Goal: Learn about a topic

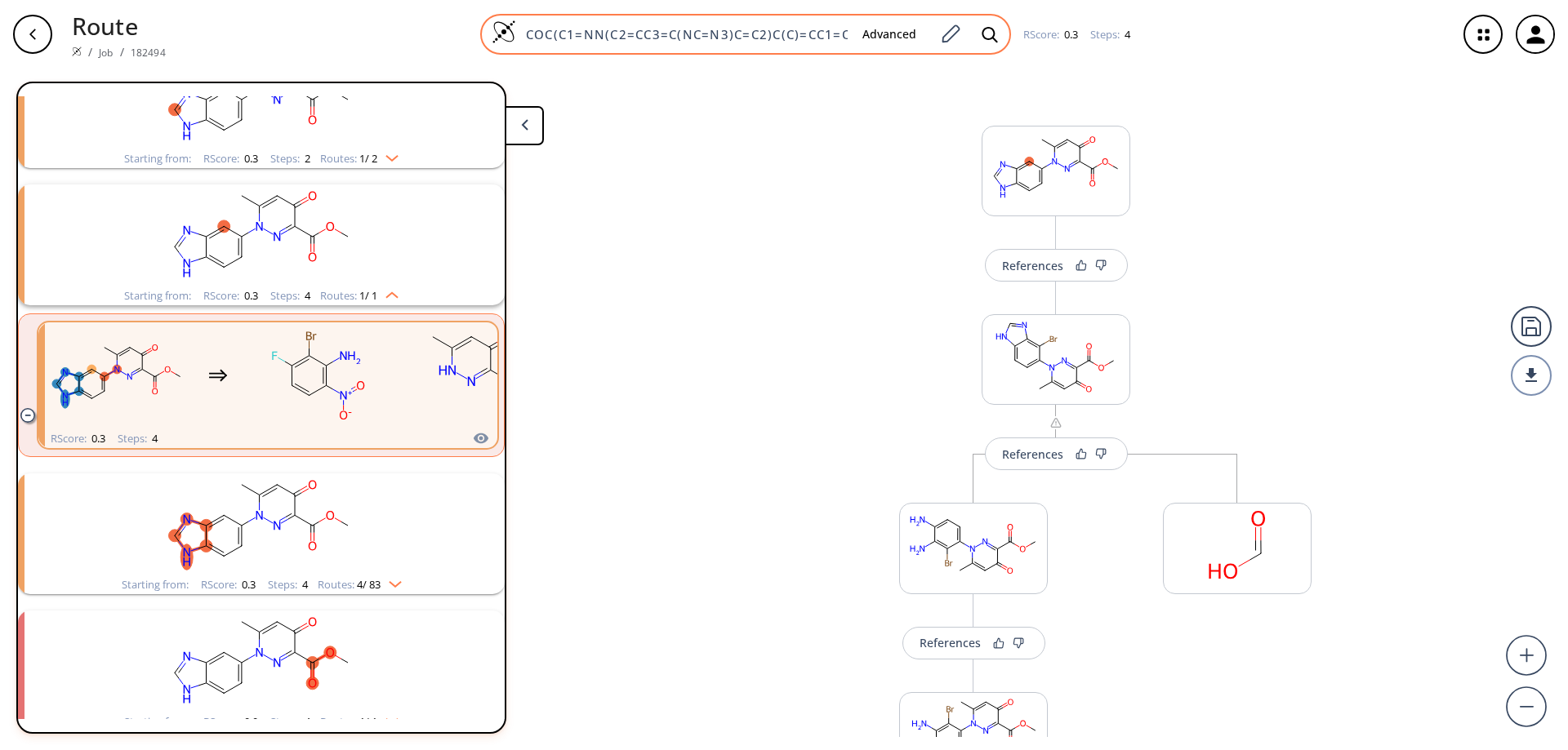
scroll to position [809, 0]
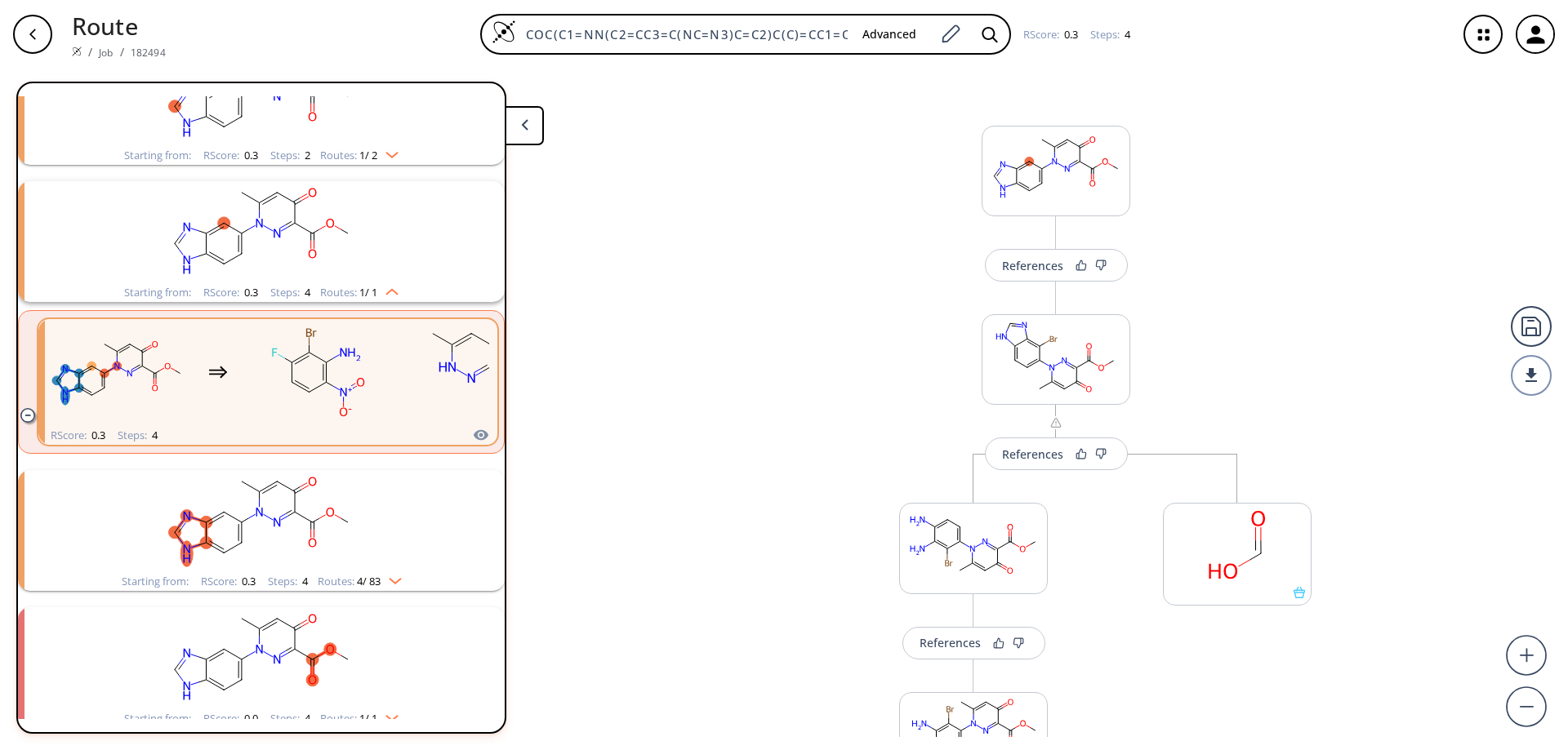
click at [29, 32] on icon "button" at bounding box center [32, 34] width 13 height 13
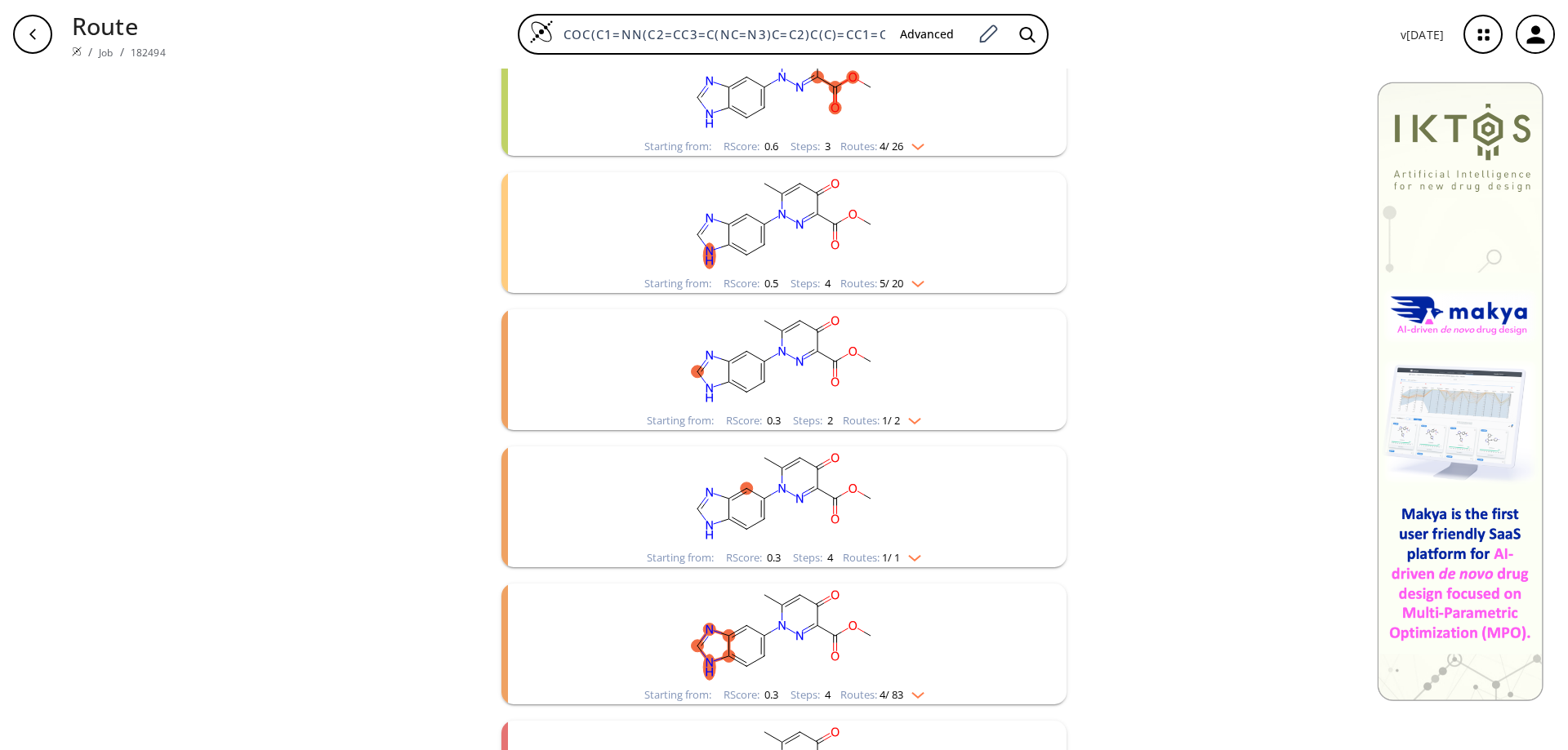
scroll to position [752, 0]
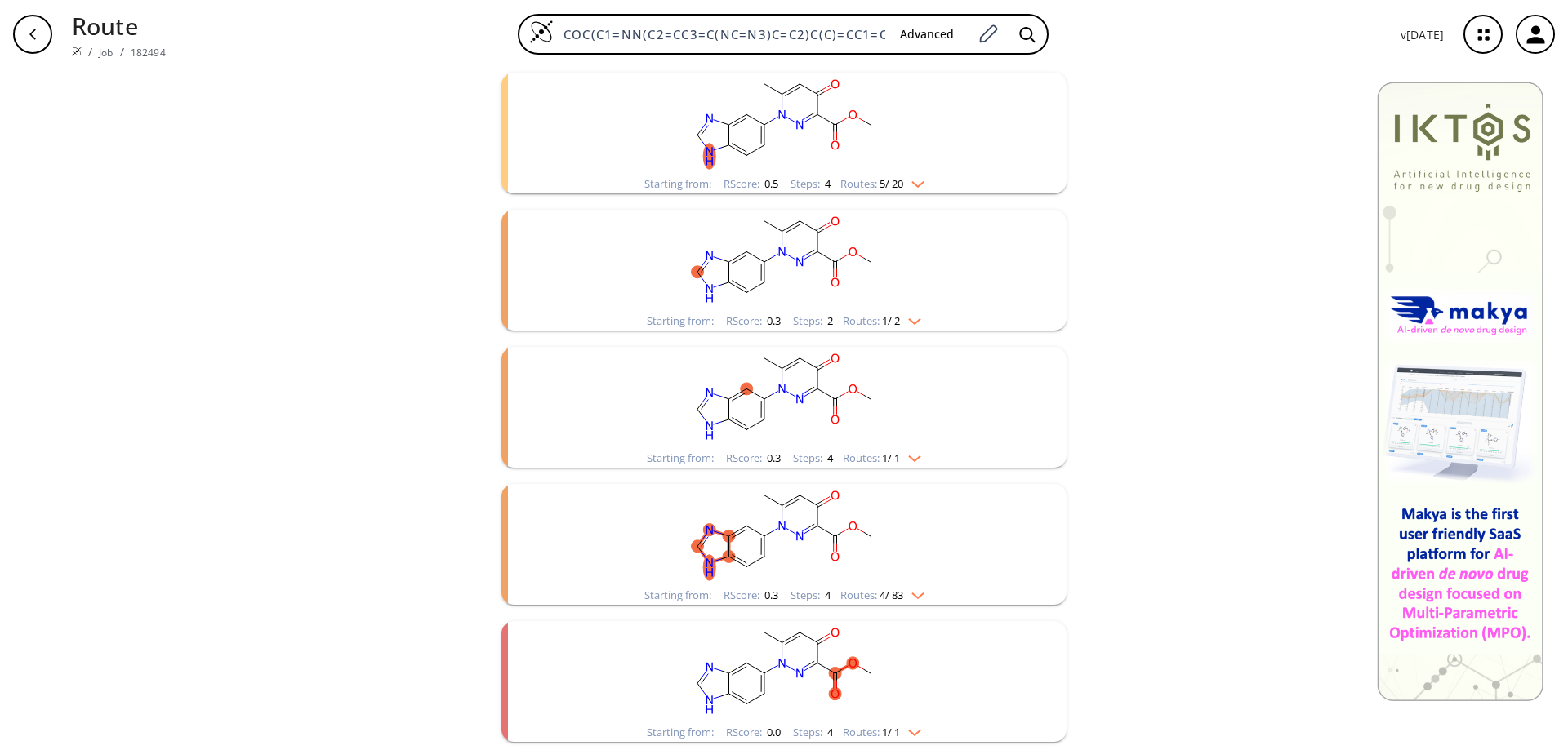
click at [776, 662] on ellipse "clusters" at bounding box center [782, 663] width 13 height 13
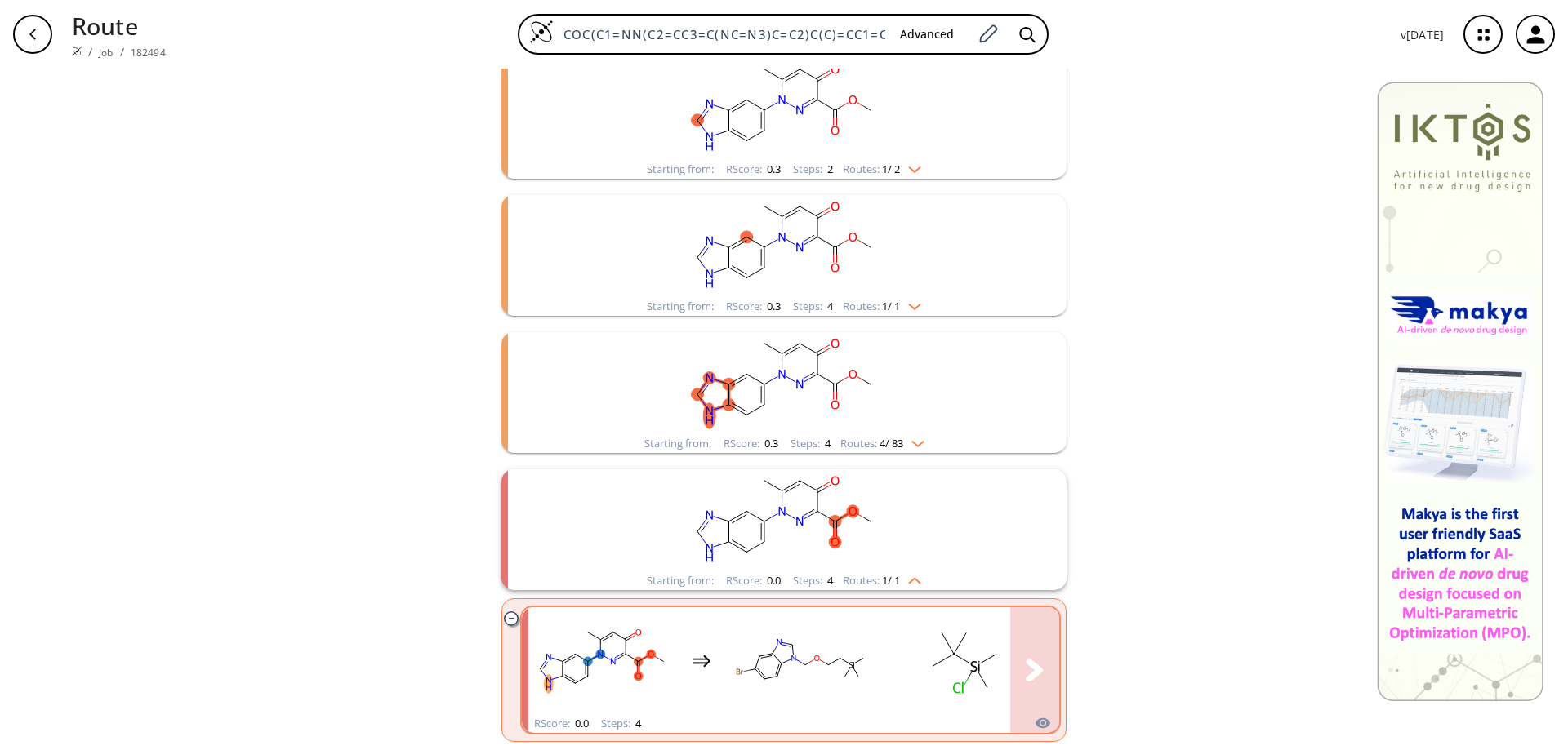
click at [779, 644] on rect "clusters" at bounding box center [801, 661] width 147 height 102
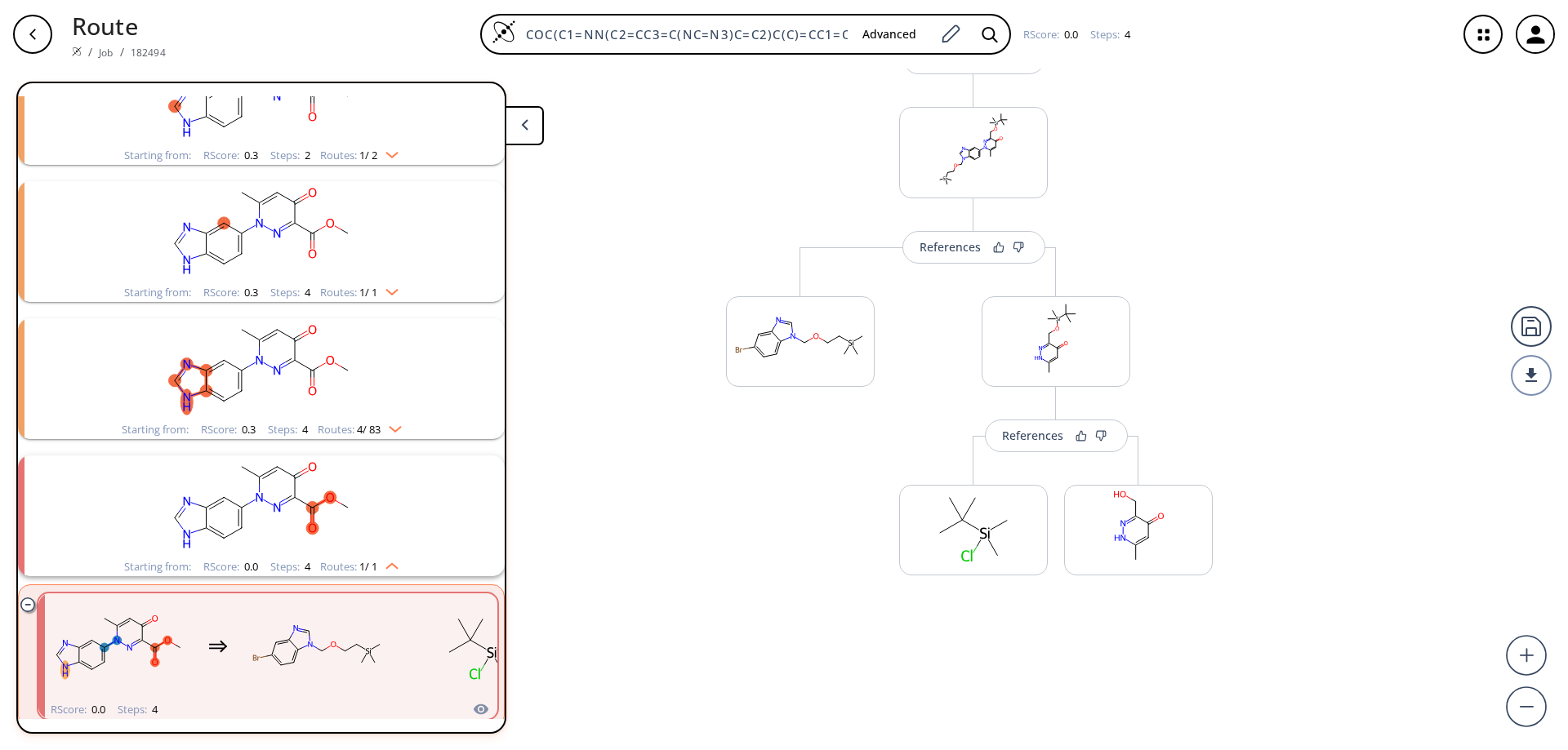
scroll to position [397, 0]
click at [857, 387] on icon at bounding box center [862, 384] width 12 height 12
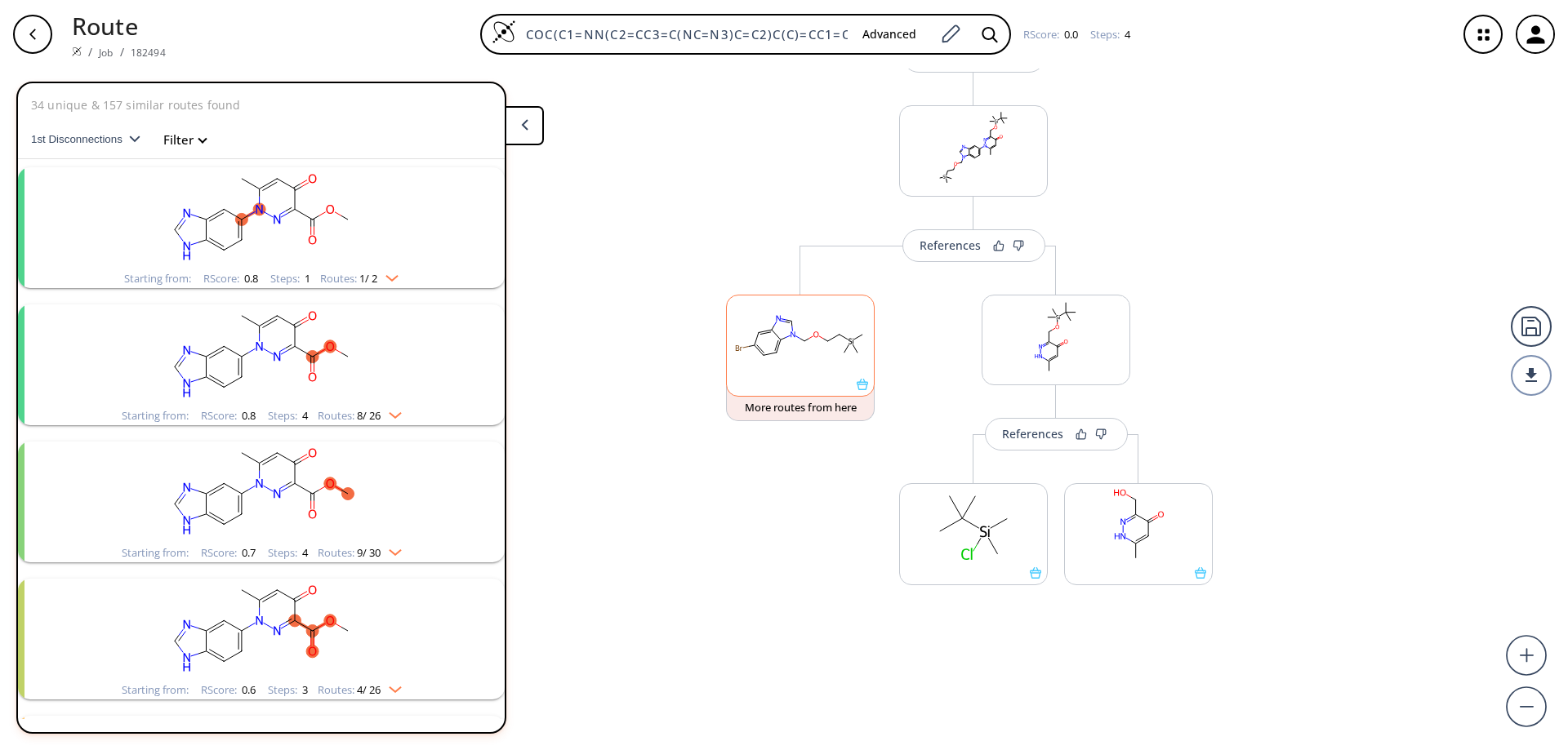
scroll to position [409, 0]
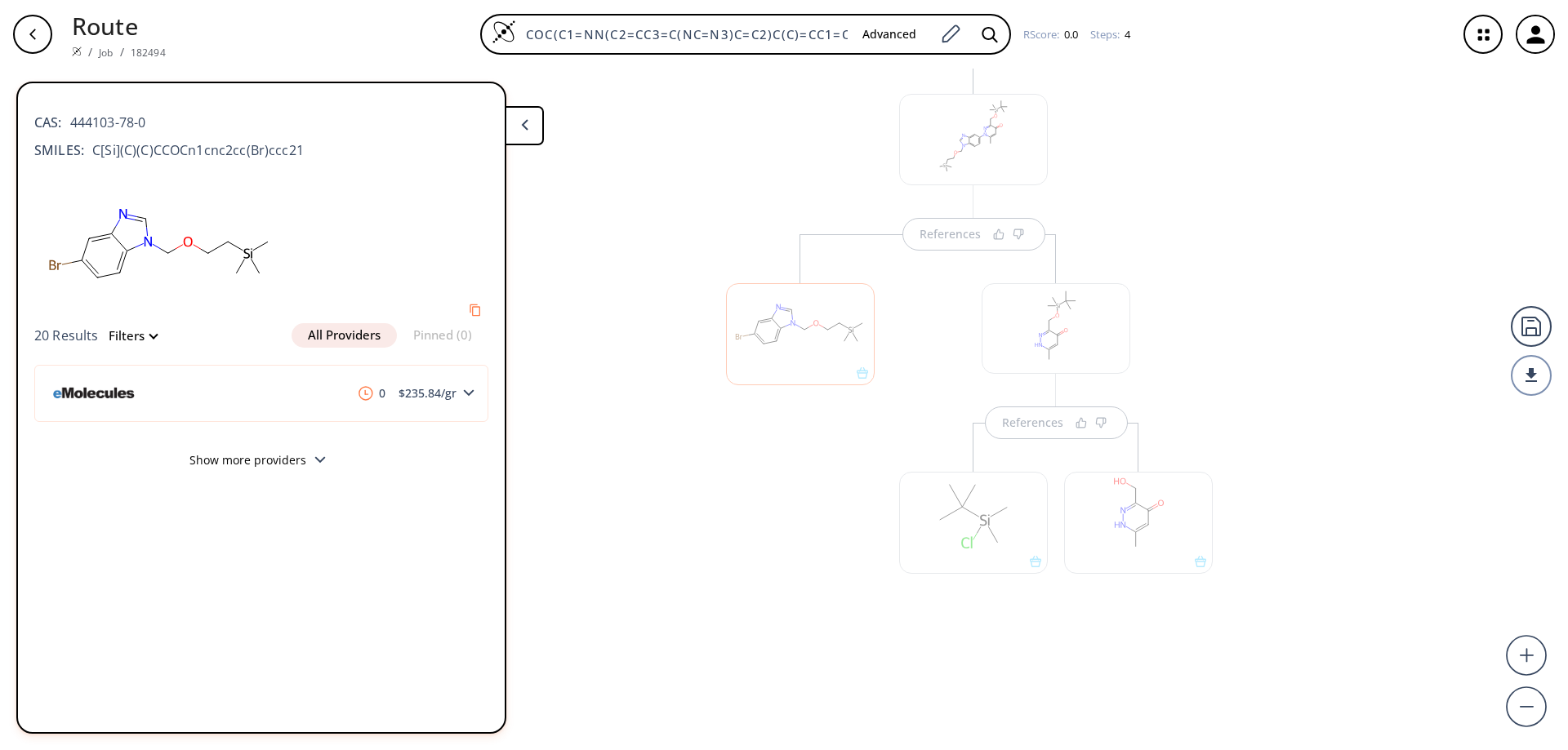
click at [1216, 349] on div "References" at bounding box center [1056, 437] width 347 height 405
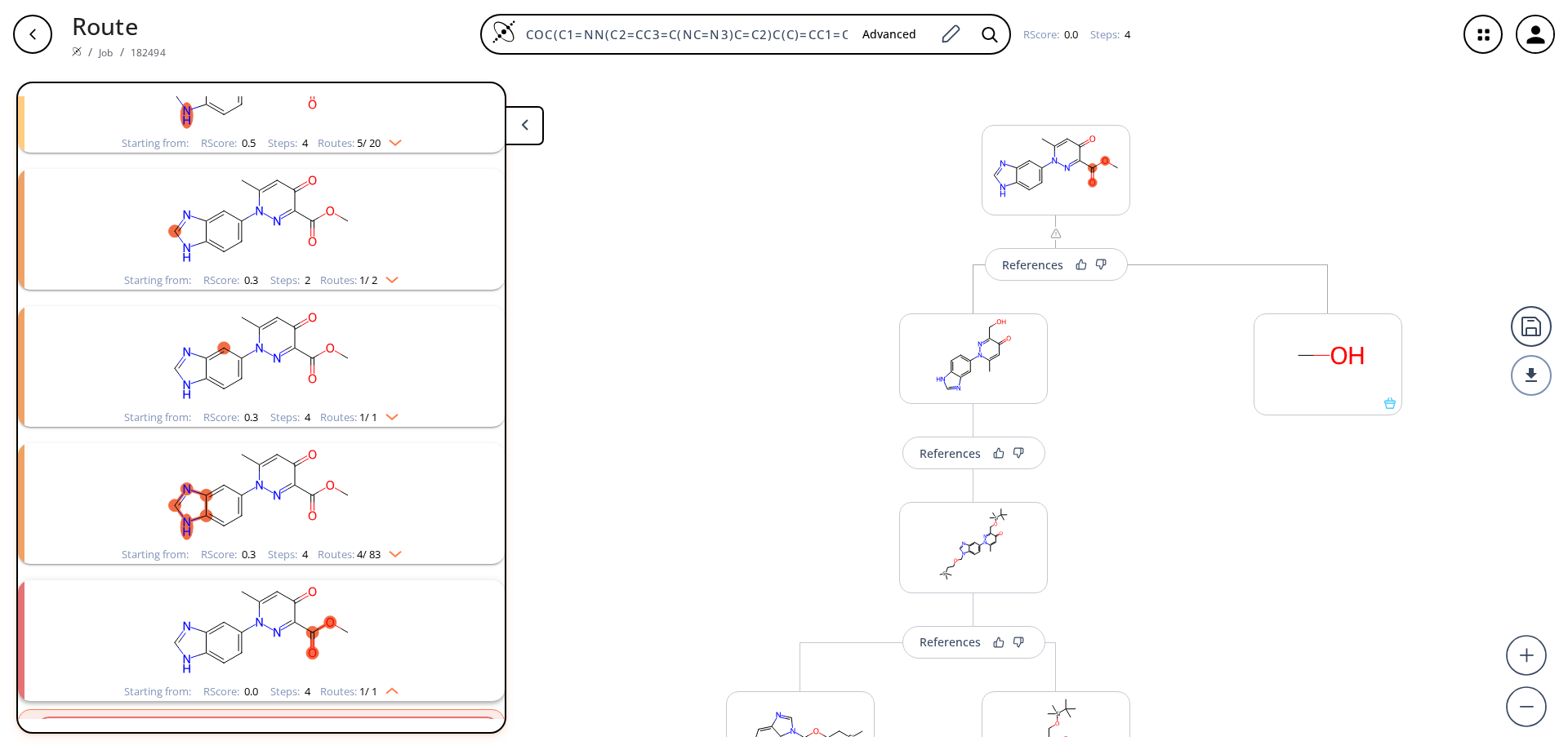
scroll to position [0, 0]
click at [289, 464] on ellipse "clusters" at bounding box center [296, 464] width 13 height 13
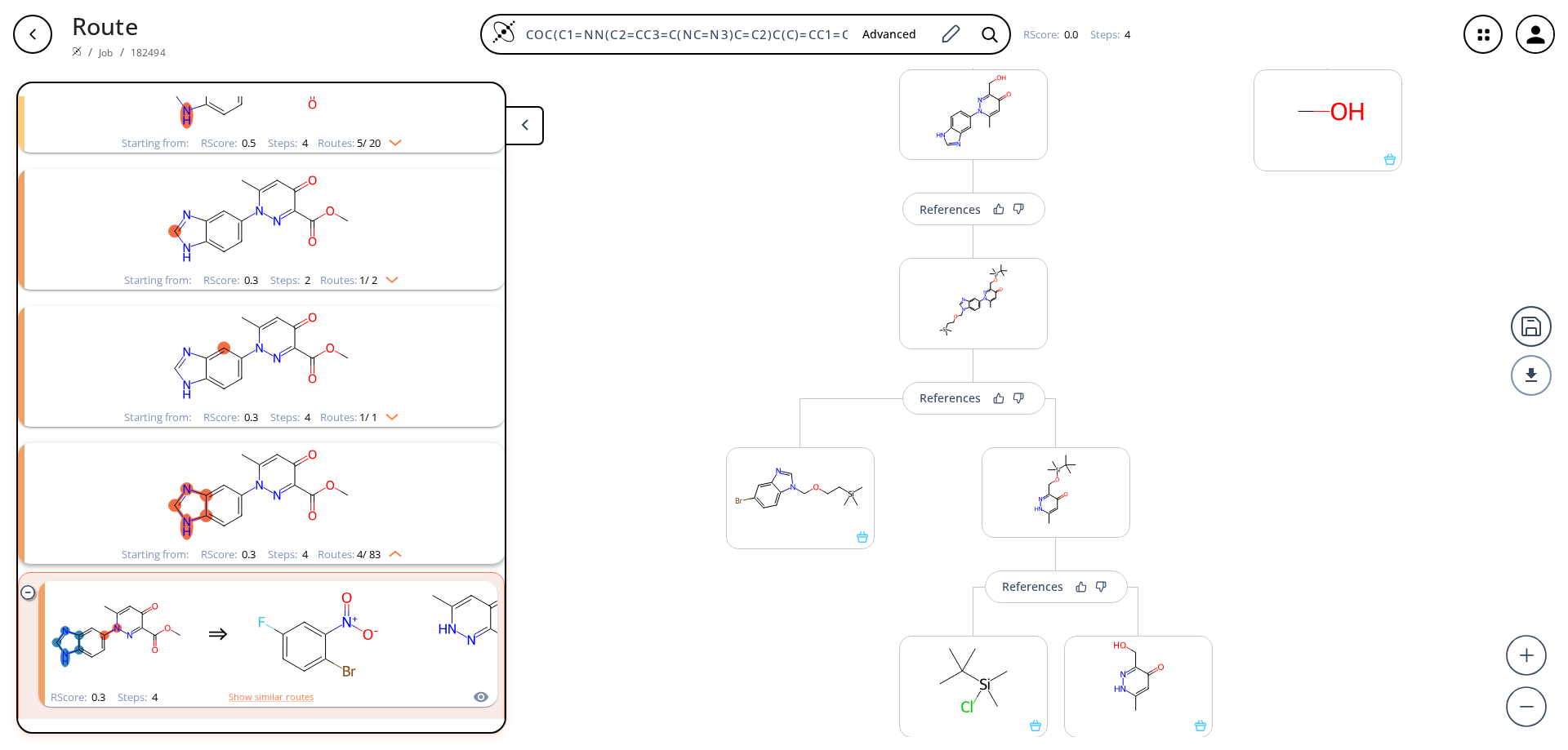
scroll to position [408, 0]
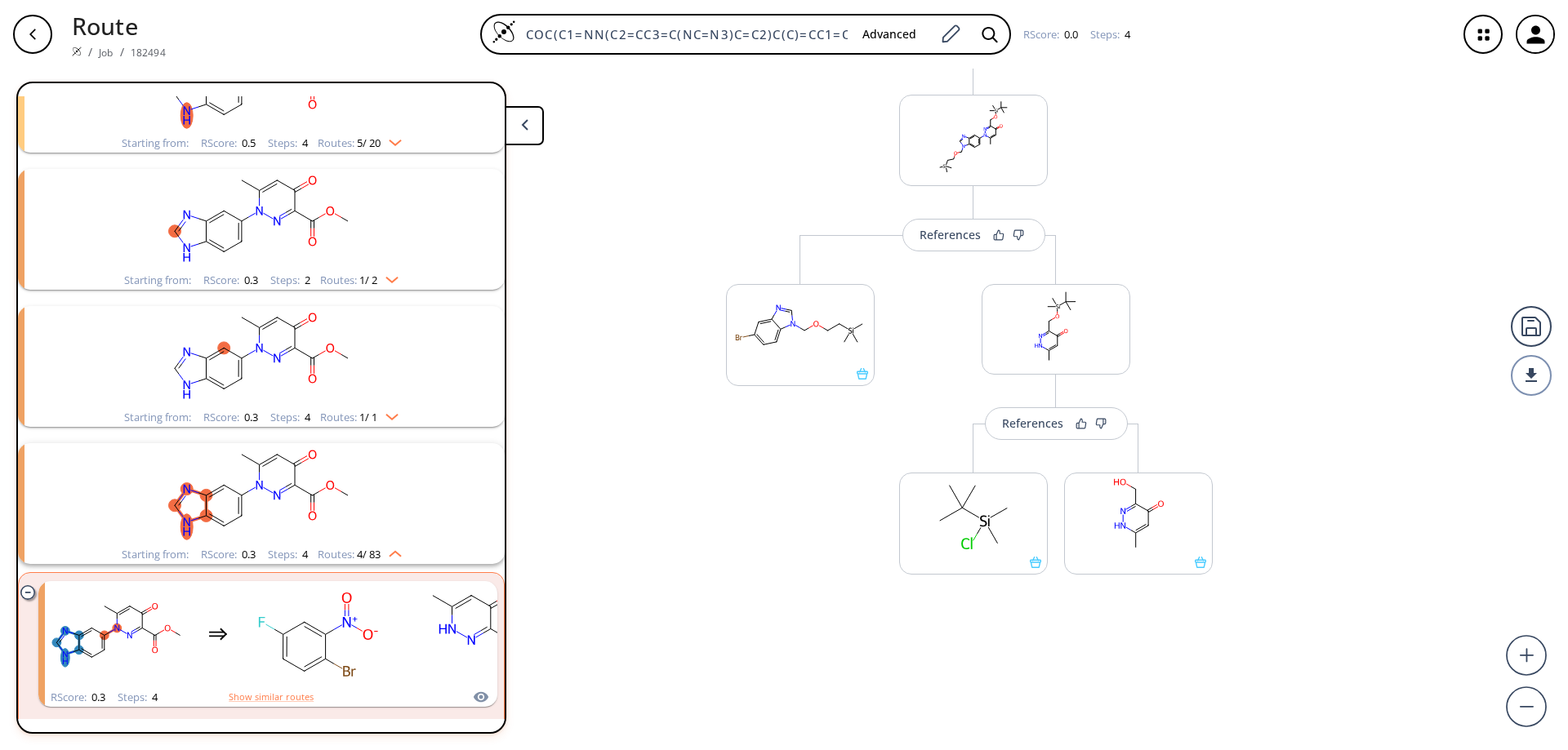
click at [302, 347] on rect "clusters" at bounding box center [261, 357] width 424 height 102
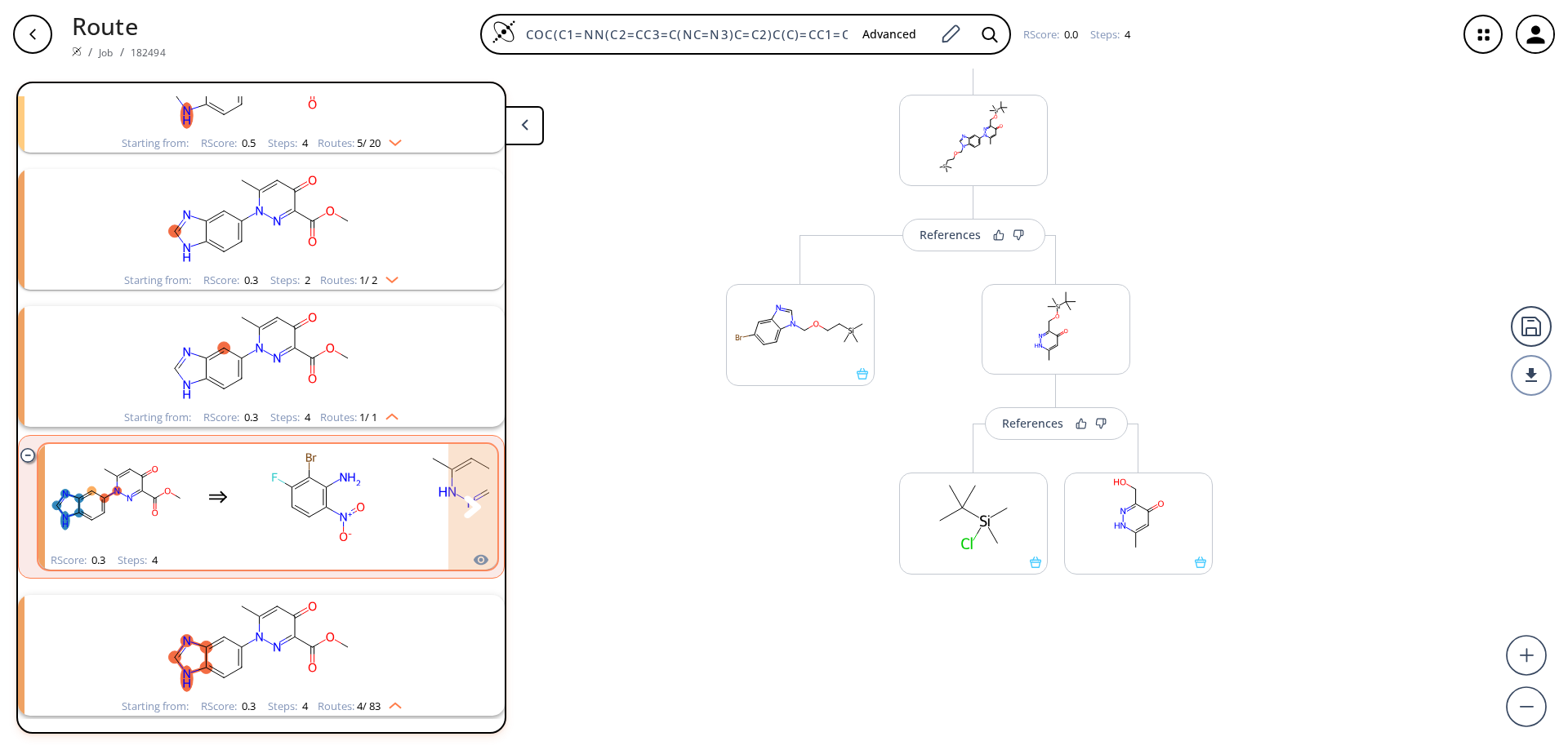
click at [420, 485] on rect "clusters" at bounding box center [481, 498] width 147 height 102
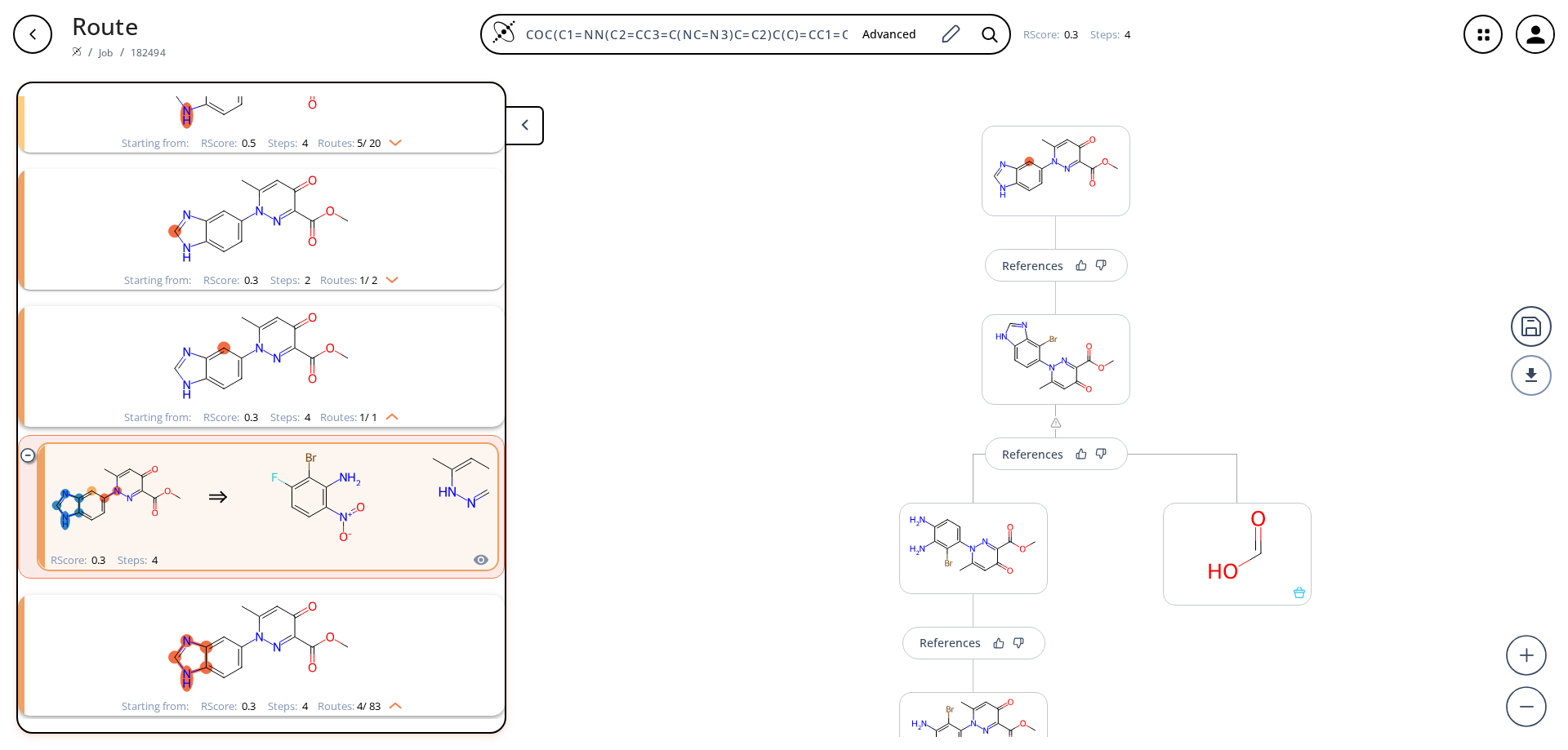
click at [276, 228] on rect "clusters" at bounding box center [261, 220] width 424 height 102
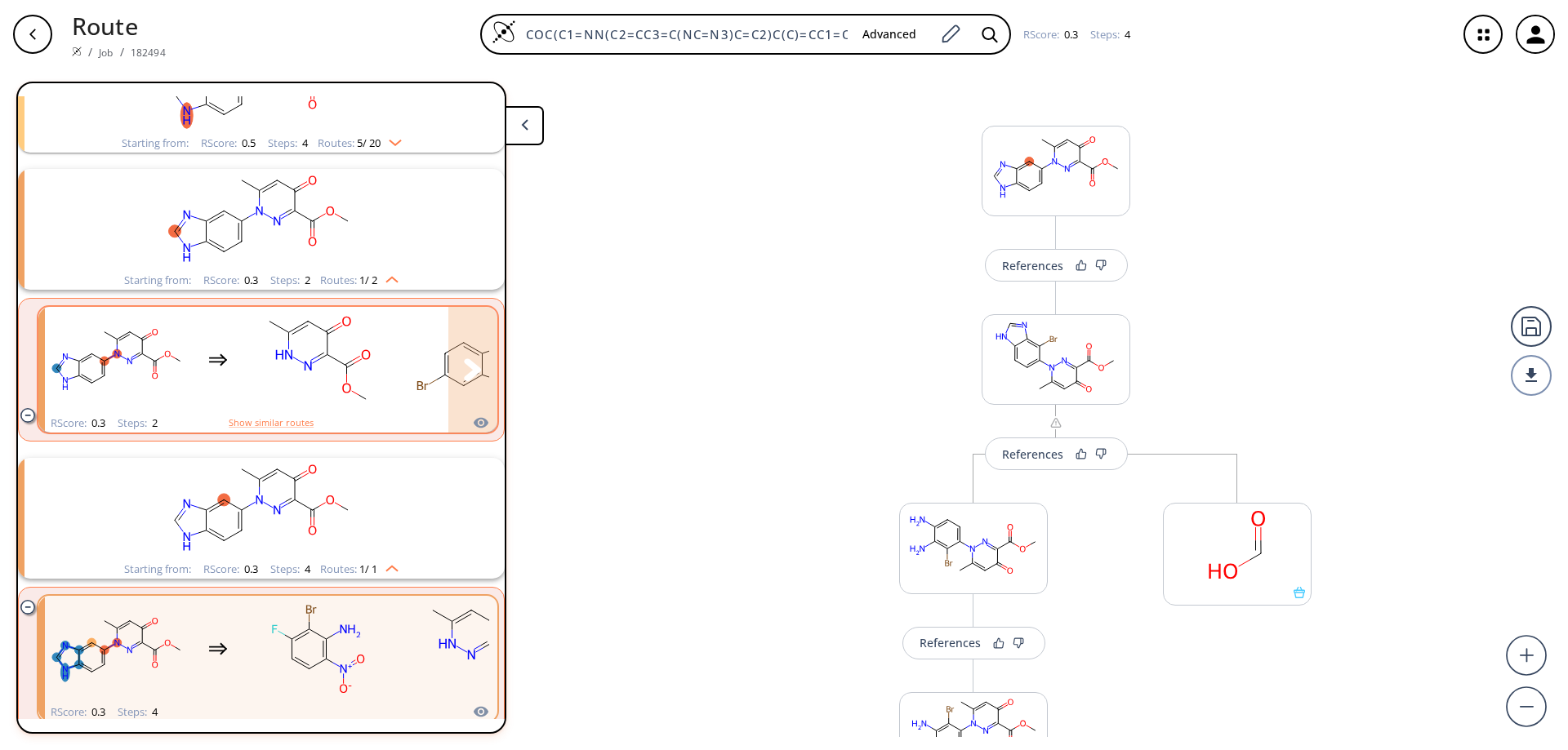
click at [290, 335] on ellipse "clusters" at bounding box center [288, 332] width 13 height 13
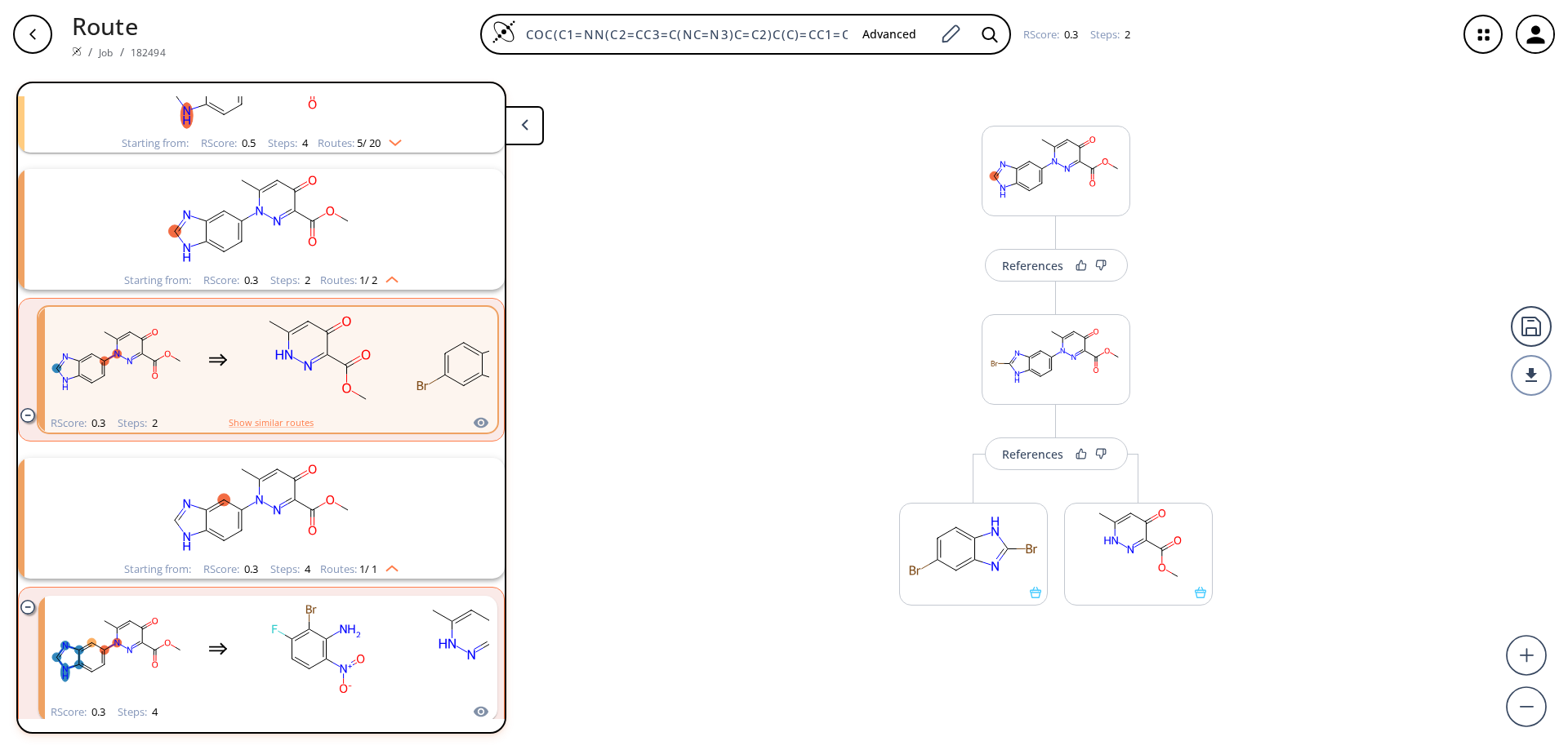
click at [281, 207] on rect "clusters" at bounding box center [261, 220] width 424 height 102
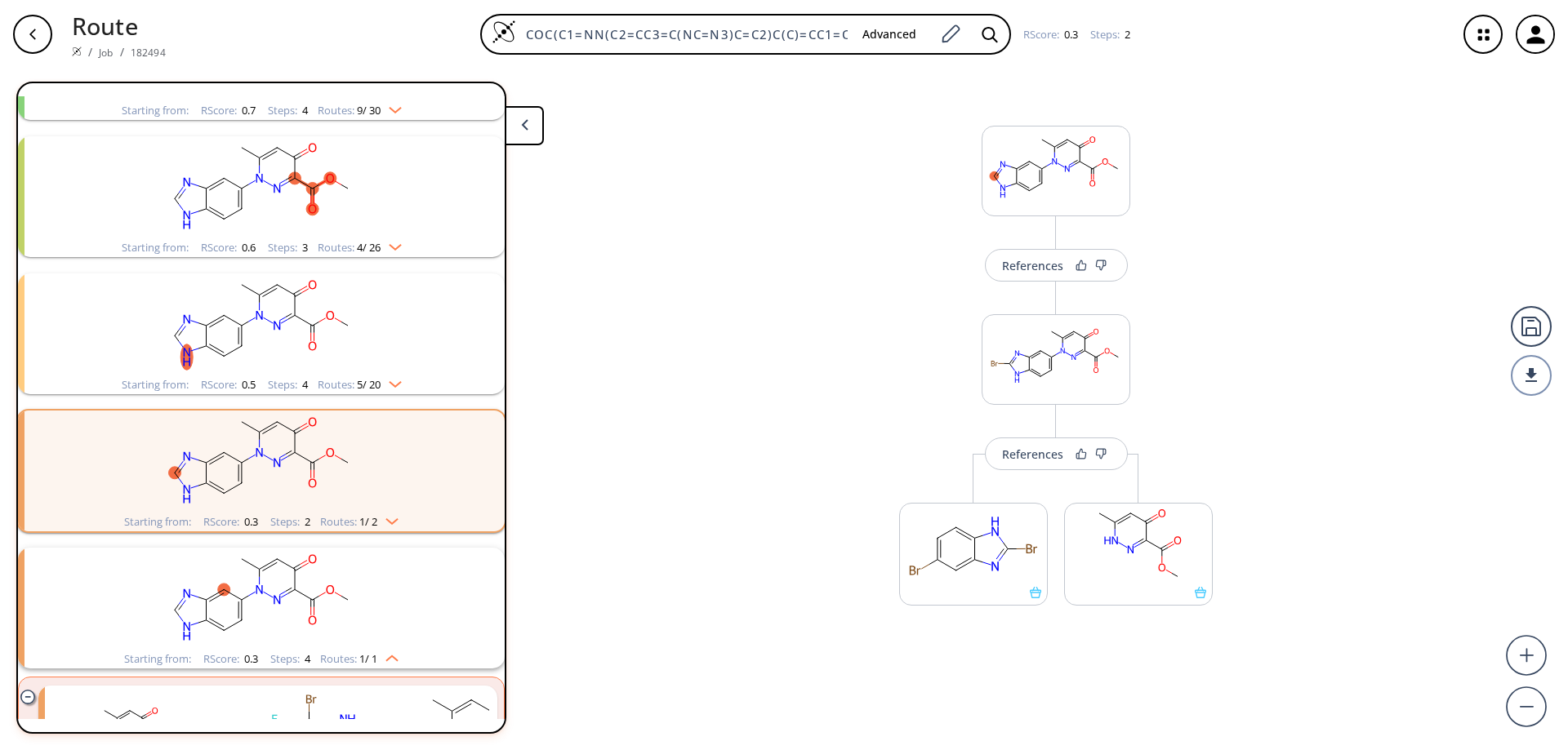
scroll to position [439, 0]
click at [302, 307] on rect "clusters" at bounding box center [261, 328] width 424 height 102
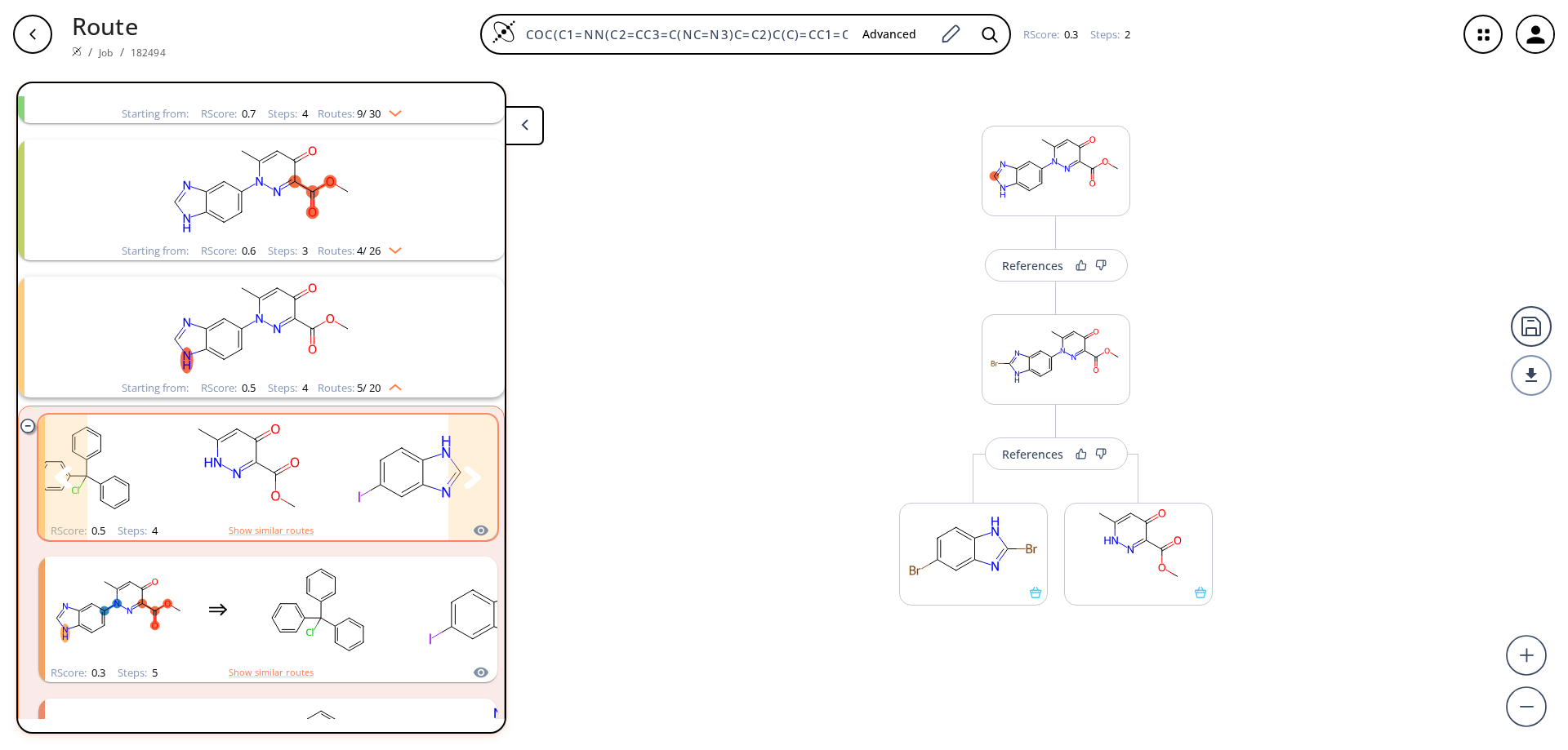
click at [413, 458] on icon "clusters" at bounding box center [411, 456] width 18 height 10
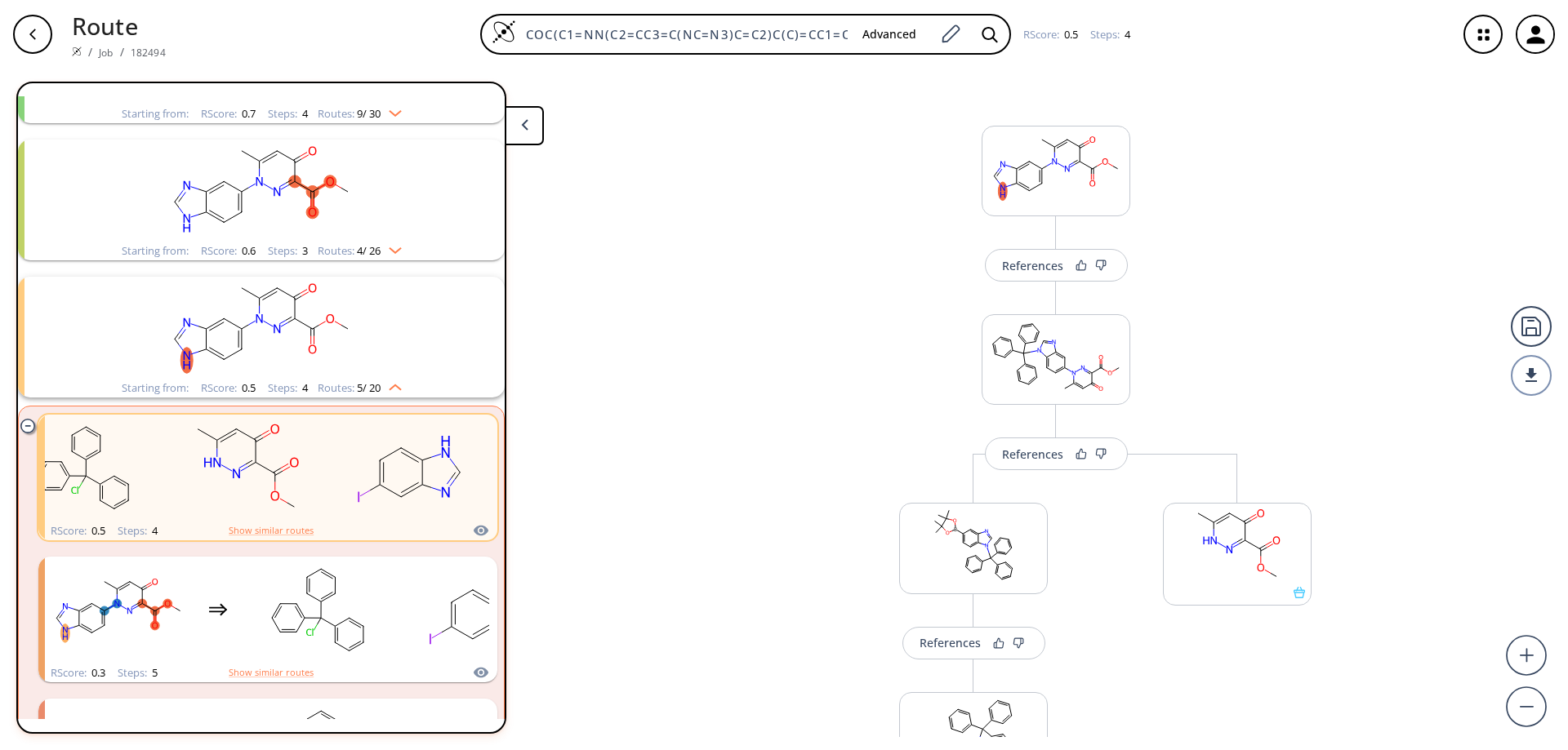
click at [296, 189] on rect "clusters" at bounding box center [261, 191] width 424 height 102
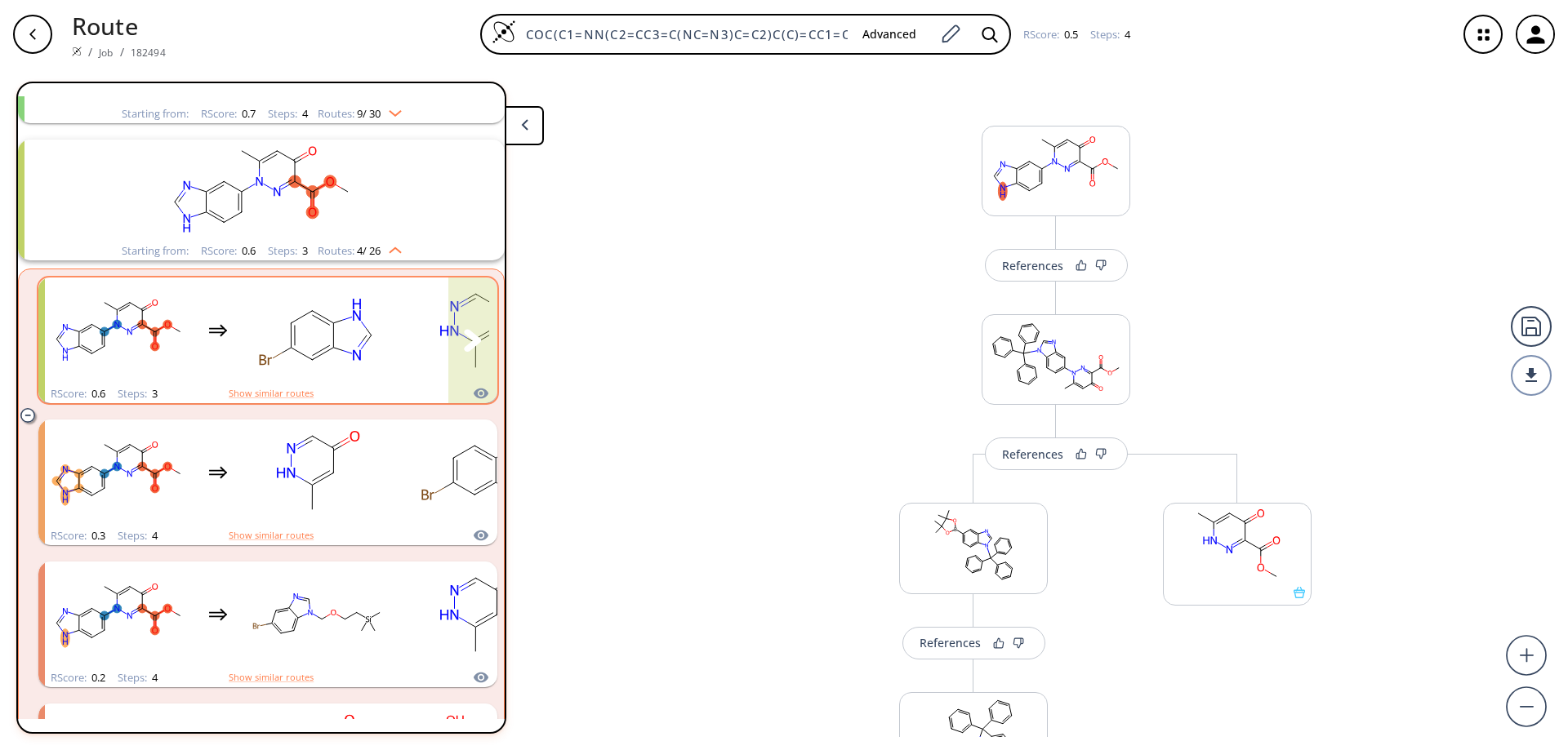
click at [360, 338] on rect "clusters" at bounding box center [318, 331] width 147 height 102
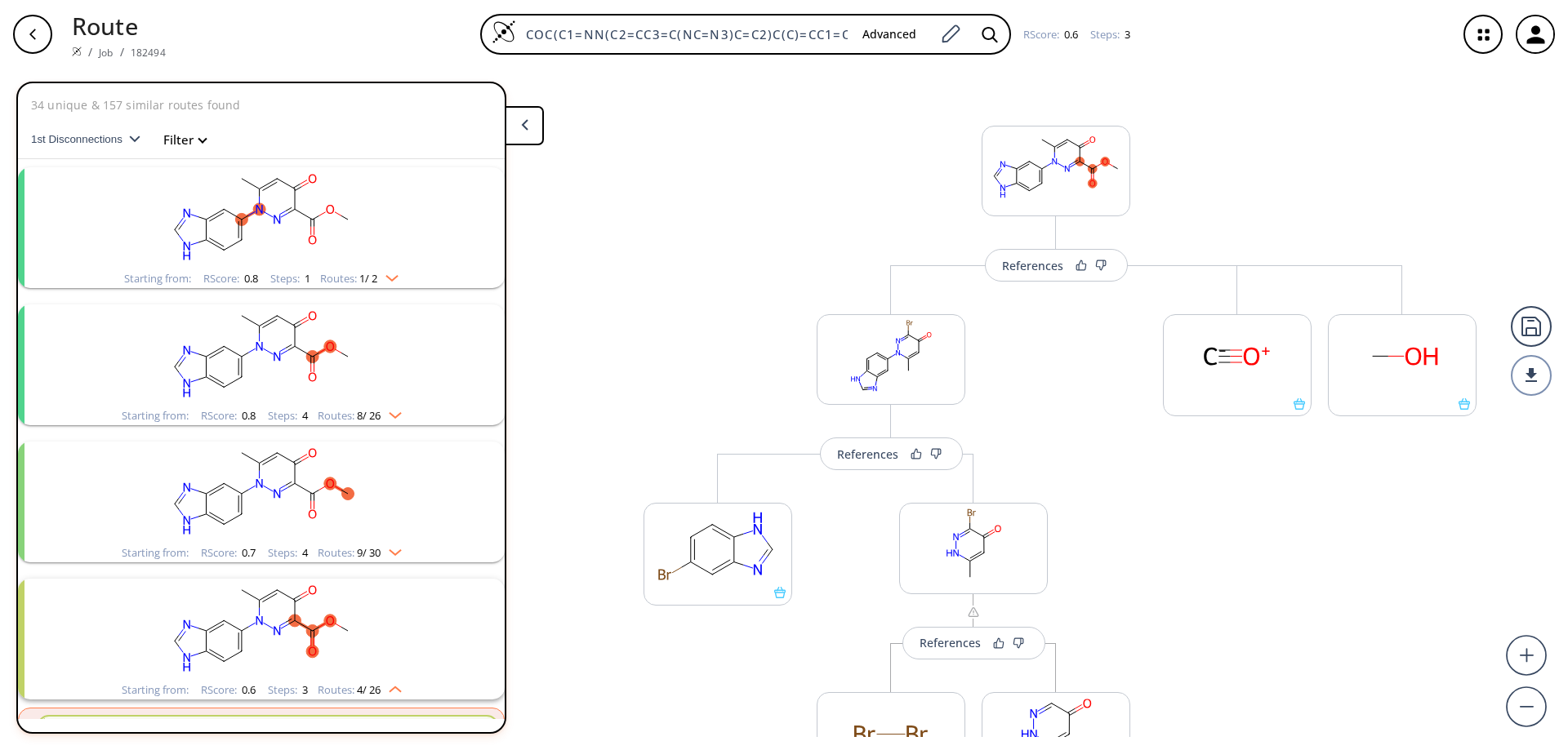
click at [306, 217] on ellipse "clusters" at bounding box center [313, 219] width 13 height 13
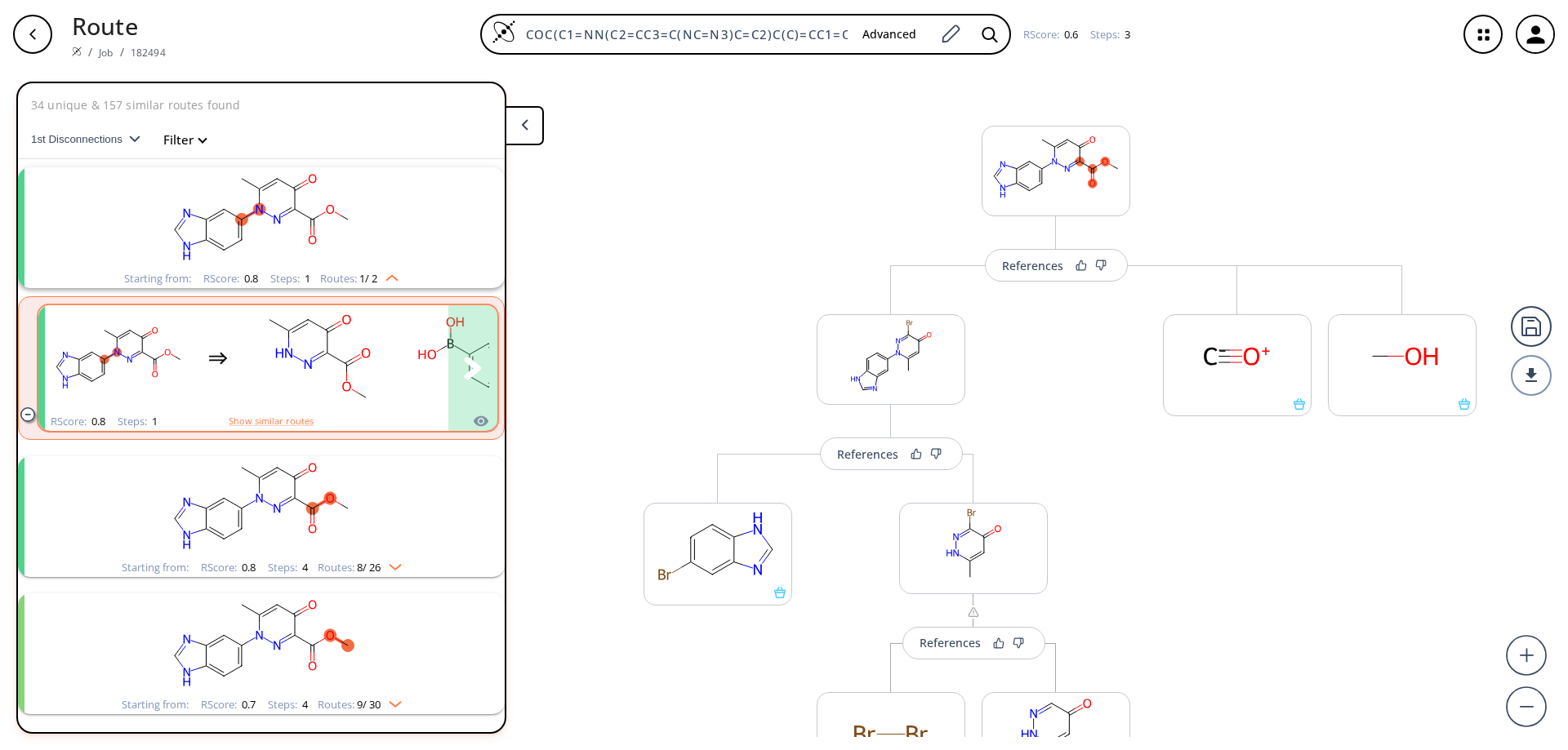
click at [308, 330] on rect "clusters" at bounding box center [318, 359] width 147 height 102
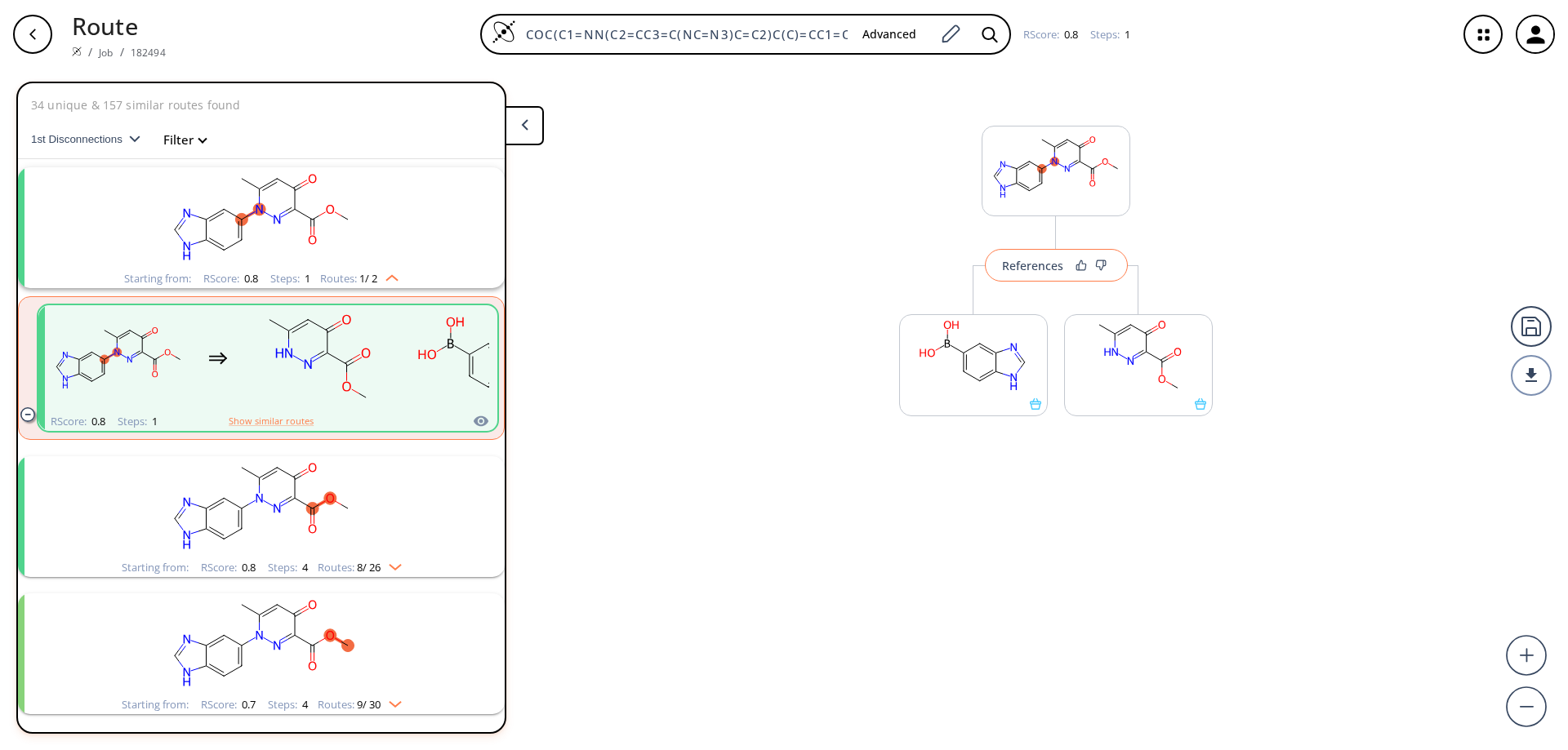
click at [1046, 260] on div "References" at bounding box center [1032, 266] width 61 height 11
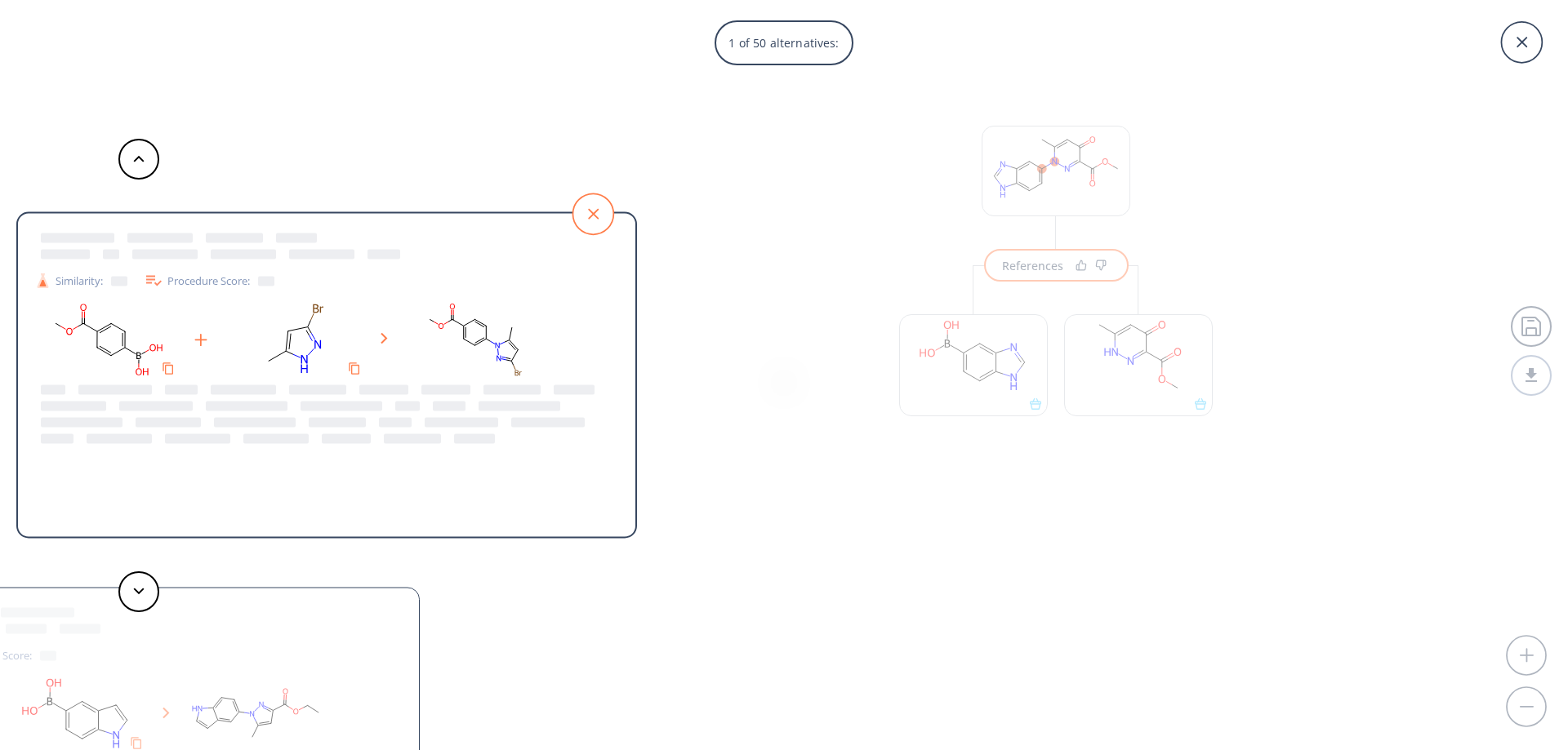
click at [589, 206] on icon at bounding box center [593, 214] width 41 height 41
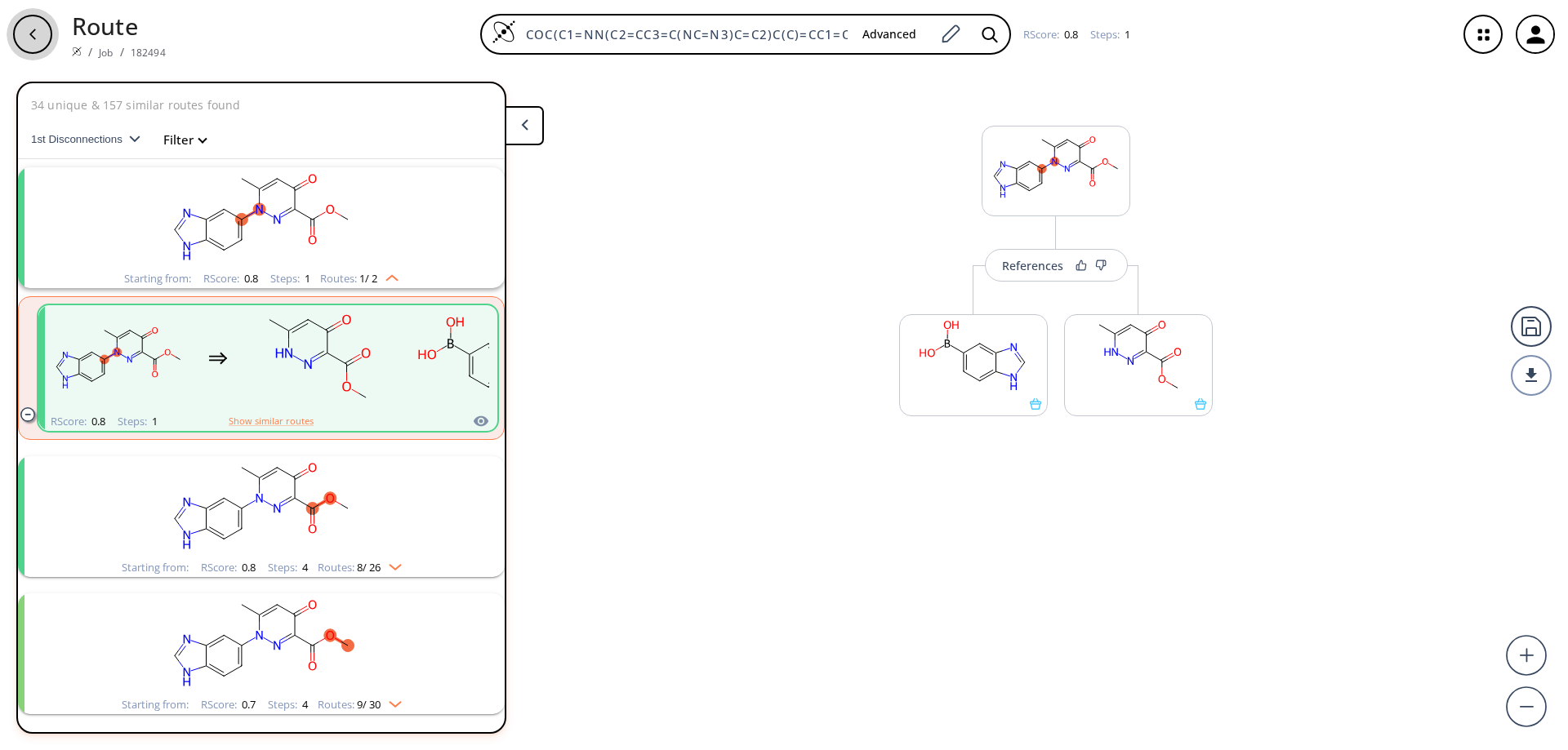
click at [38, 41] on div "button" at bounding box center [33, 34] width 39 height 39
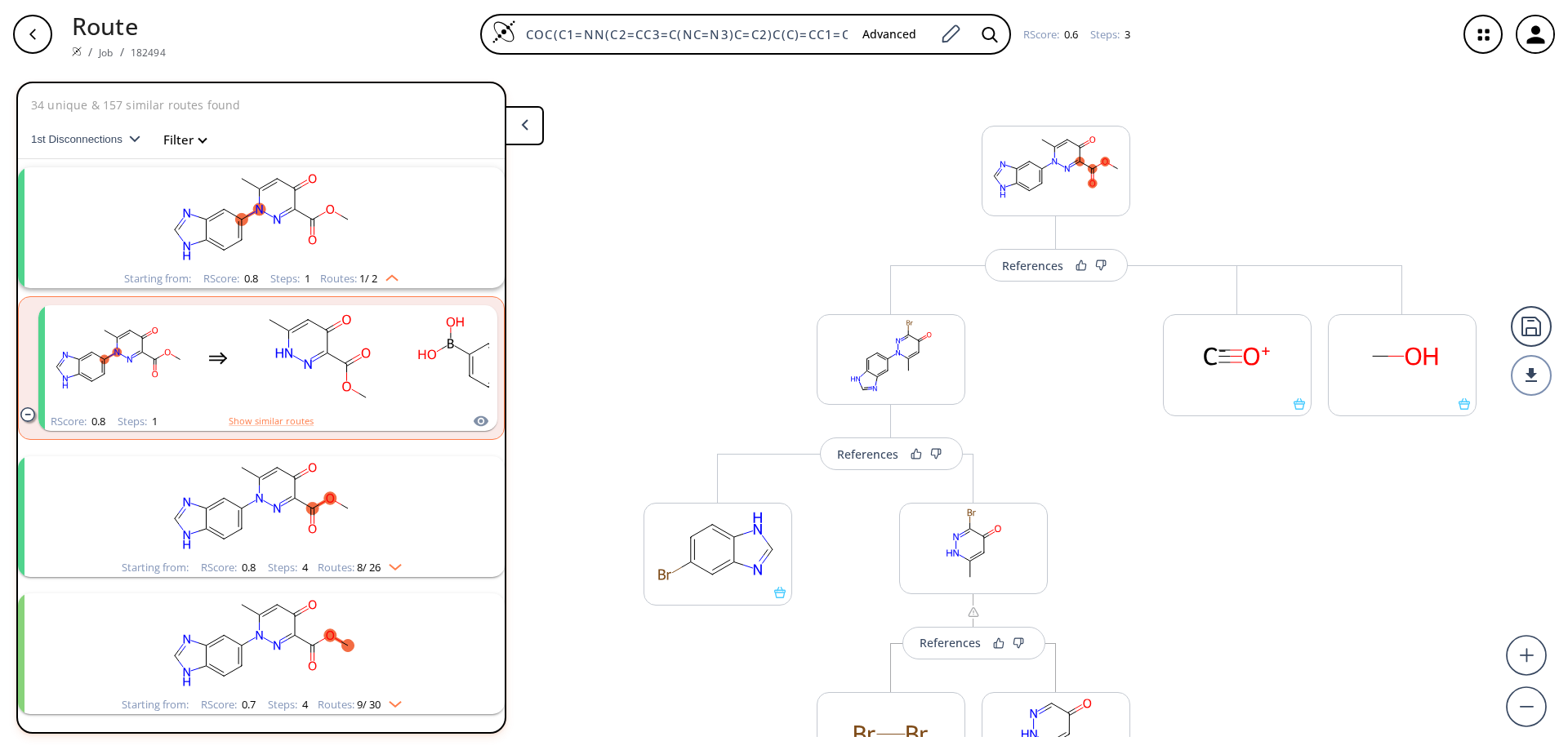
click at [284, 209] on rect "clusters" at bounding box center [261, 218] width 424 height 102
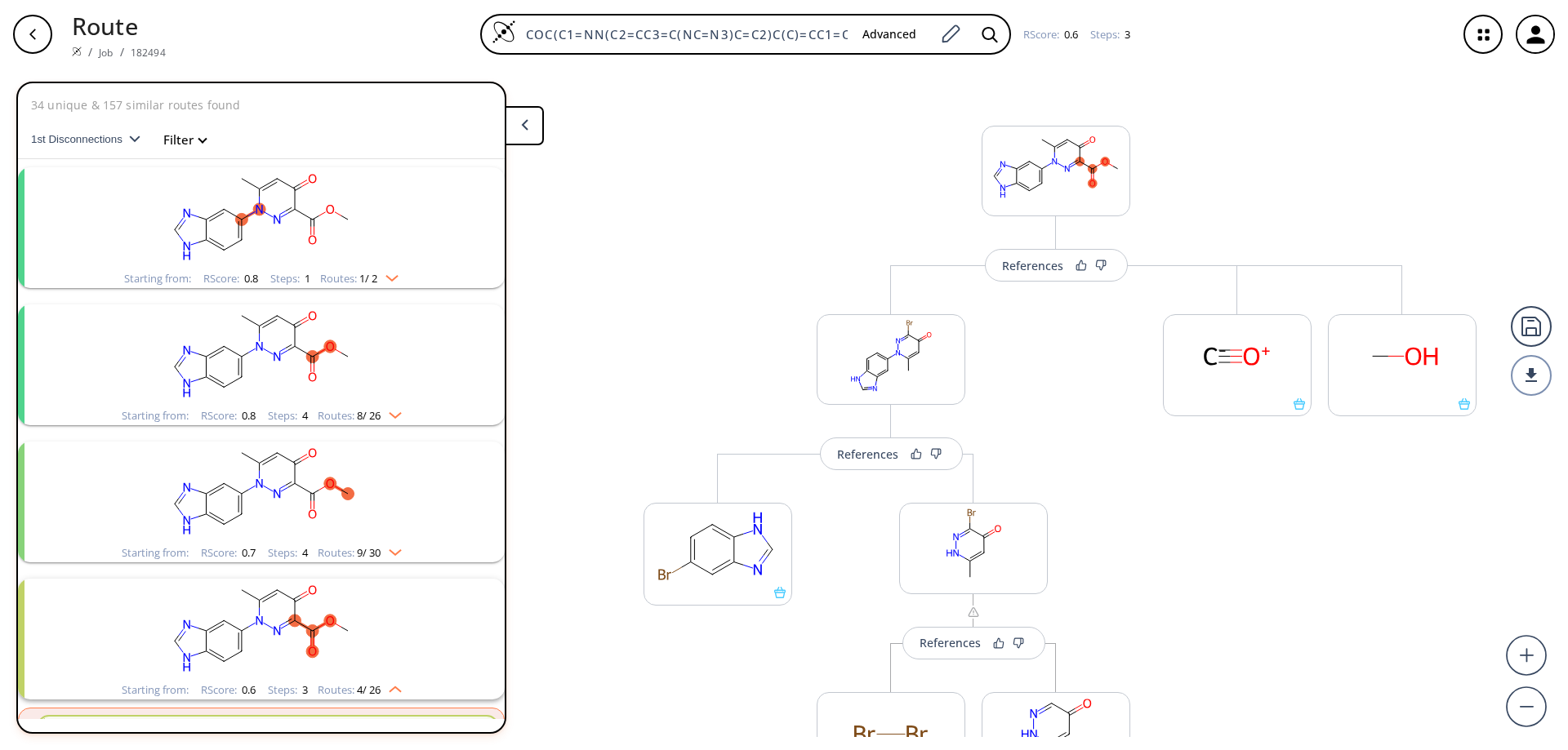
click at [289, 329] on ellipse "clusters" at bounding box center [296, 326] width 13 height 13
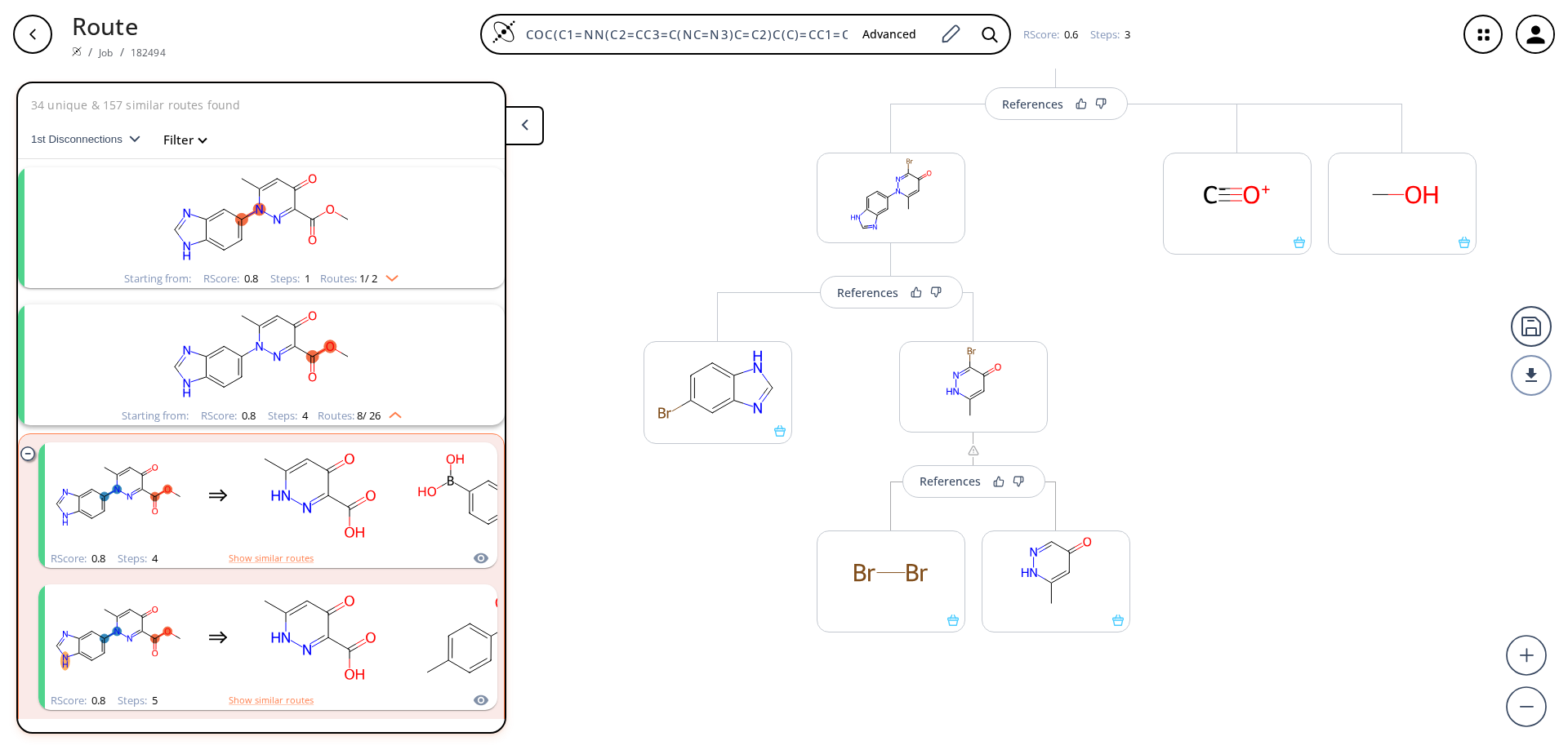
scroll to position [163, 0]
click at [264, 463] on ellipse "clusters" at bounding box center [264, 458] width 14 height 14
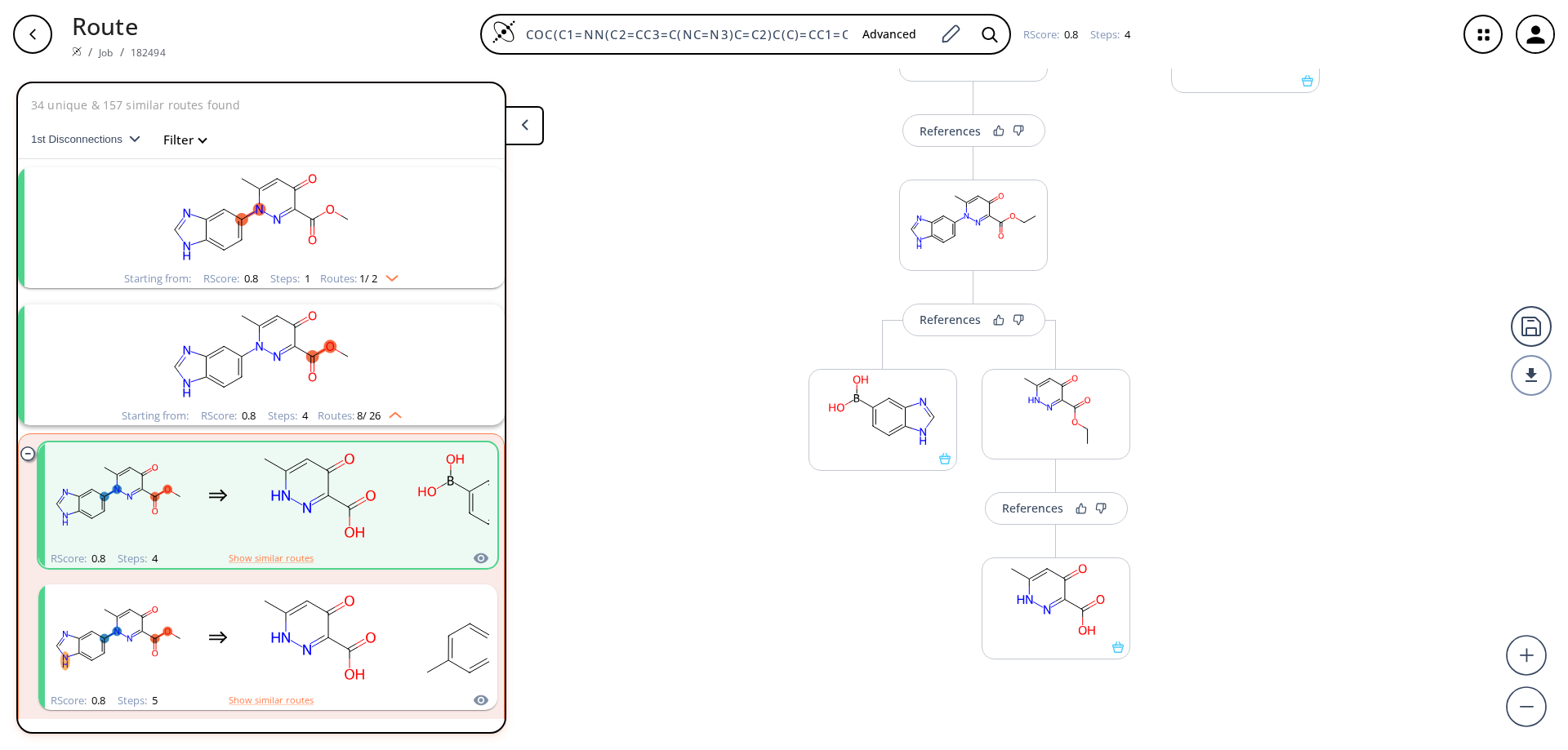
scroll to position [327, 0]
click at [266, 218] on rect "clusters" at bounding box center [261, 218] width 424 height 102
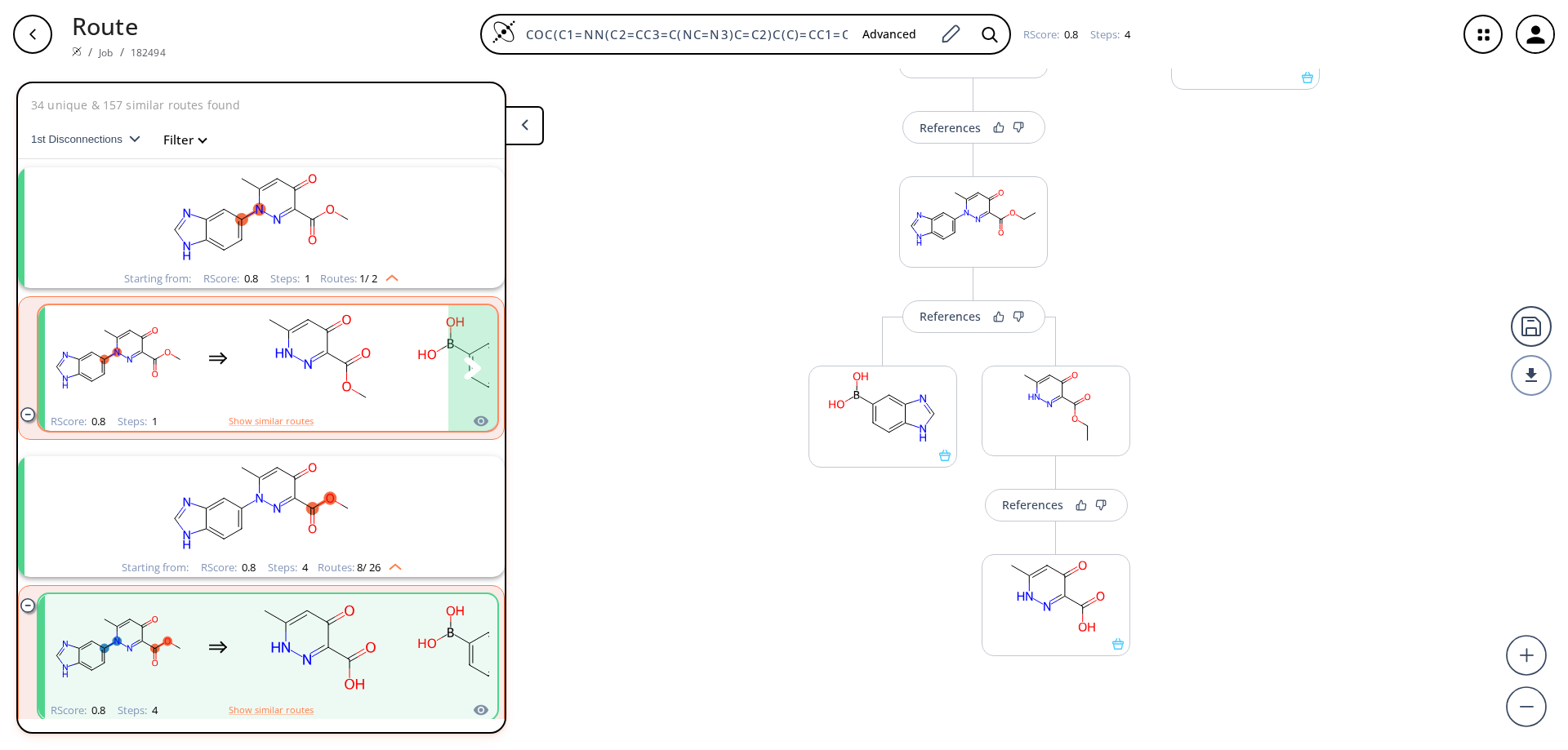
click at [354, 357] on icon "clusters" at bounding box center [356, 356] width 7 height 4
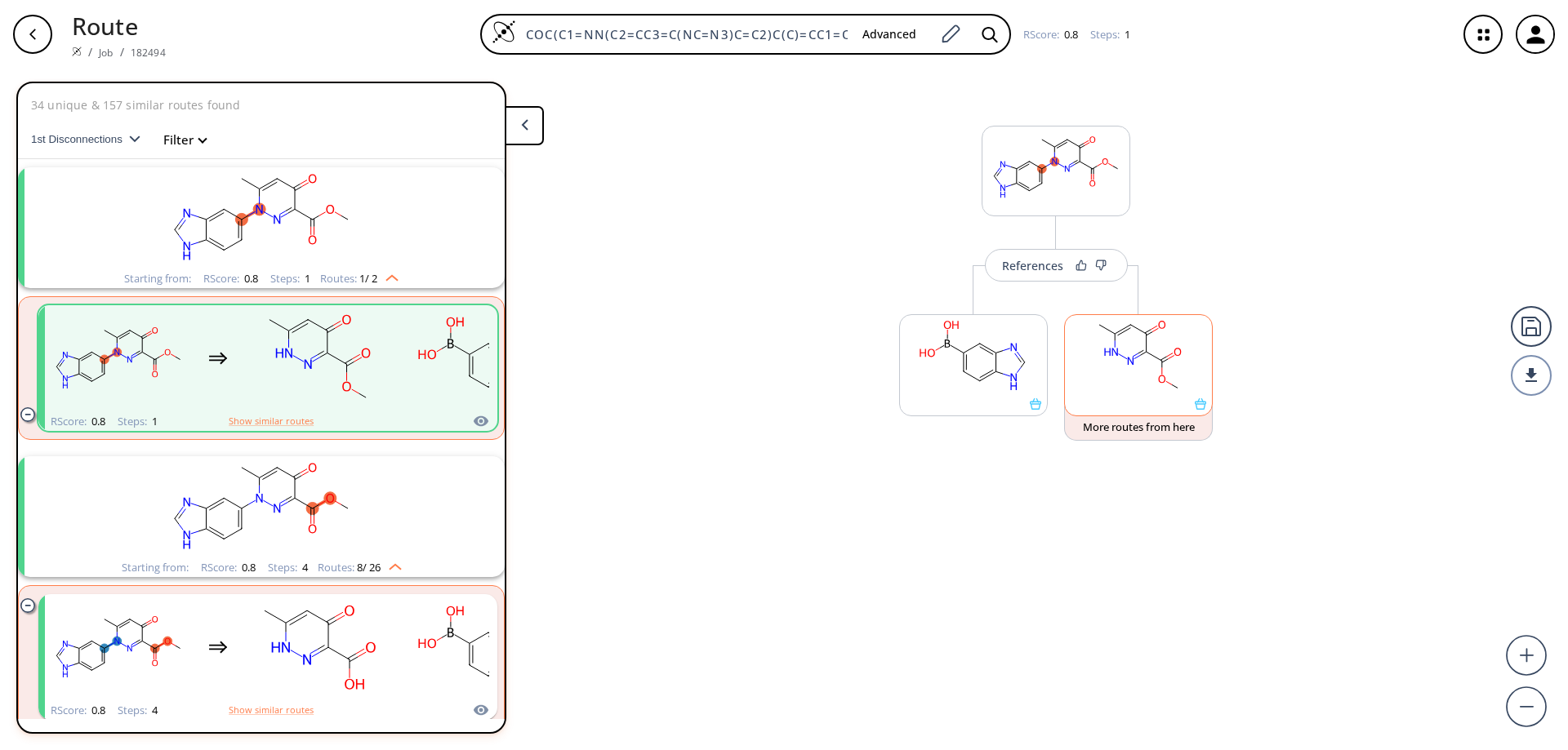
click at [1205, 410] on icon at bounding box center [1200, 404] width 12 height 12
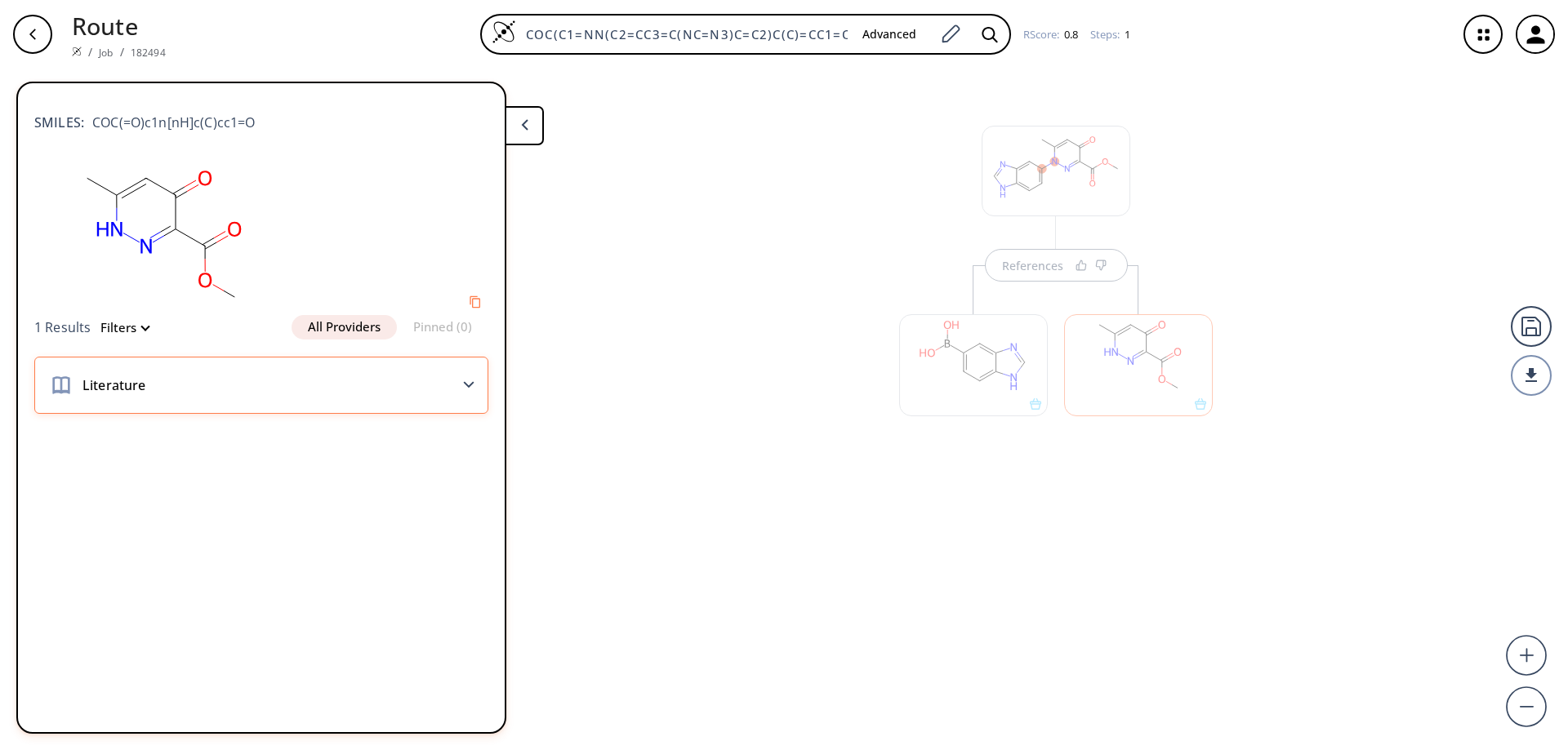
click at [465, 385] on icon at bounding box center [468, 385] width 12 height 7
click at [36, 31] on icon "button" at bounding box center [32, 34] width 13 height 13
